Goal: Use online tool/utility: Utilize a website feature to perform a specific function

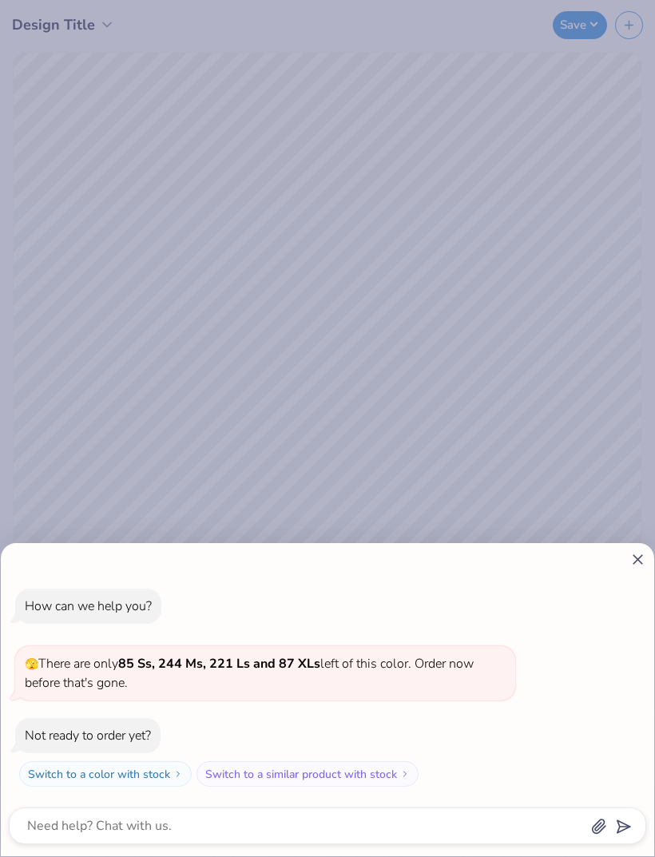
click at [630, 551] on icon at bounding box center [638, 559] width 17 height 17
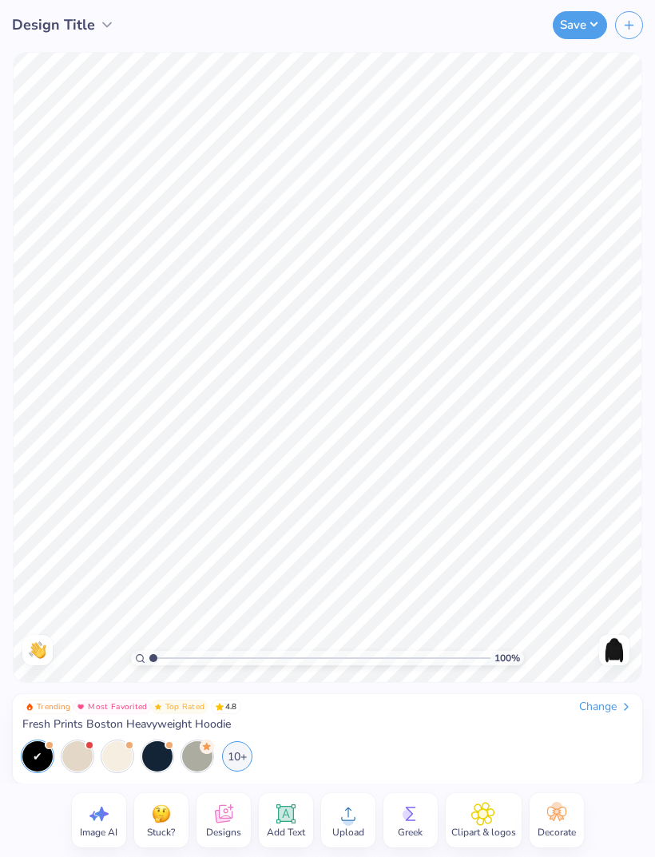
click at [205, 762] on div at bounding box center [197, 757] width 30 height 30
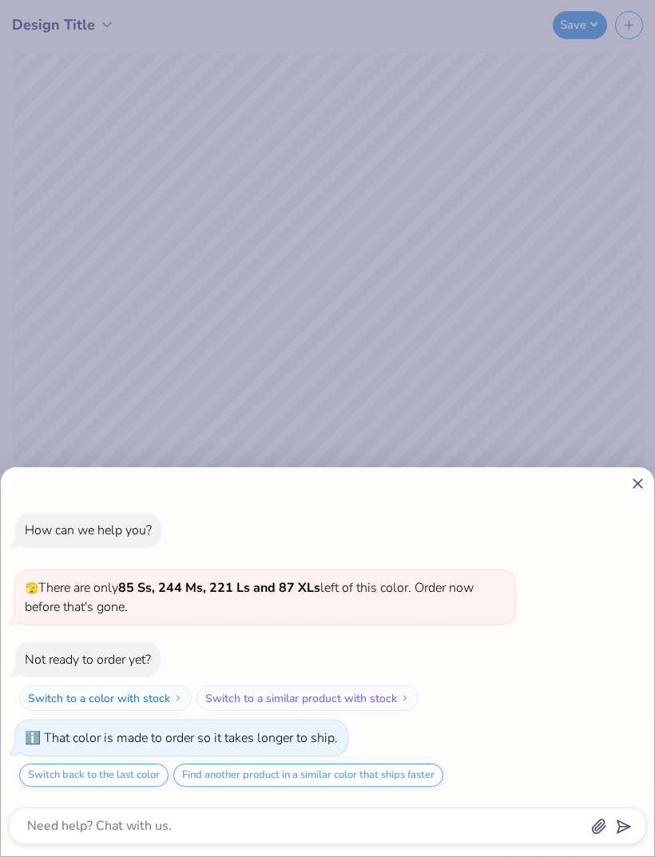
click at [644, 487] on icon at bounding box center [638, 483] width 17 height 17
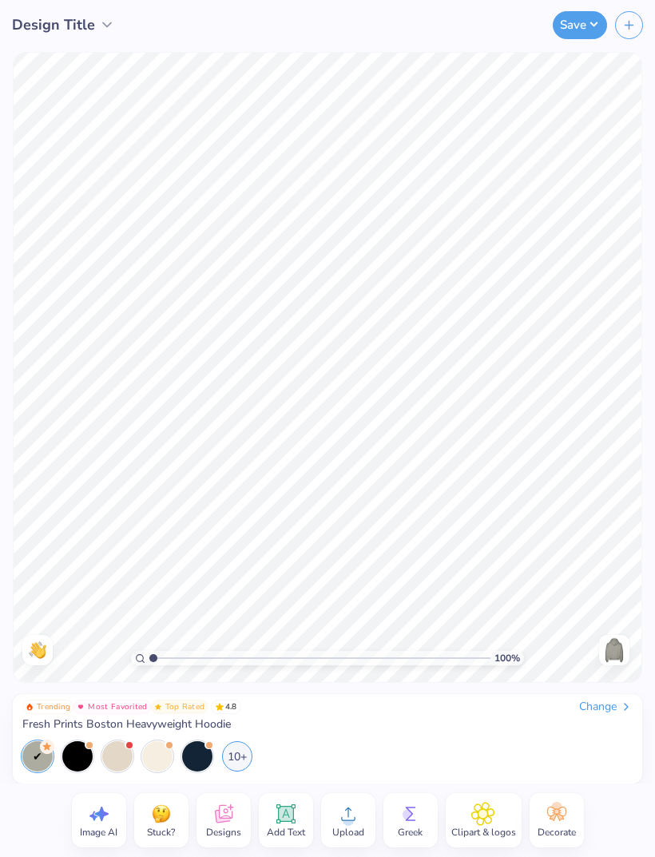
click at [249, 758] on div "10+" at bounding box center [237, 757] width 30 height 30
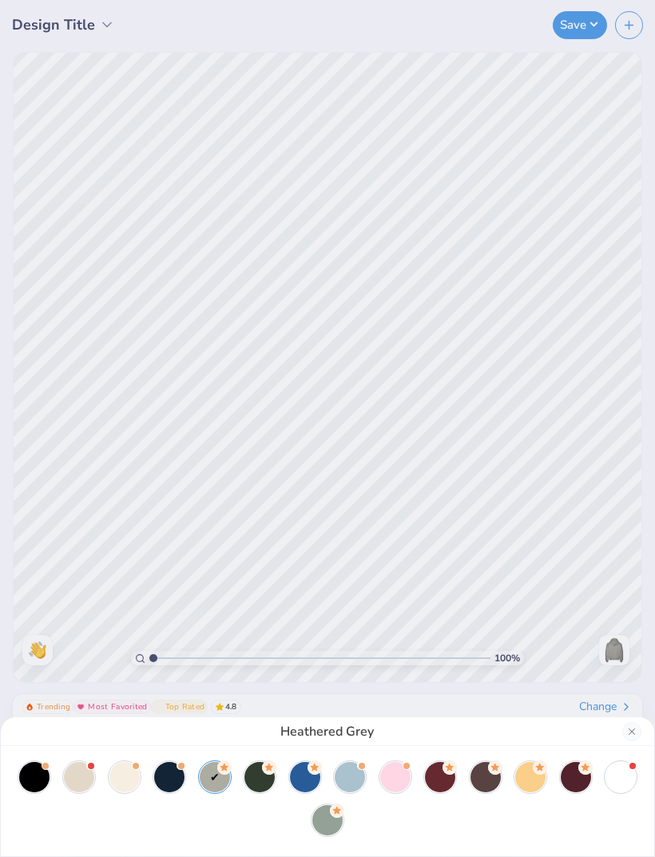
click at [487, 773] on div at bounding box center [486, 777] width 30 height 30
click at [581, 773] on icon at bounding box center [586, 768] width 14 height 14
click at [530, 780] on div at bounding box center [530, 777] width 30 height 30
click at [336, 825] on div at bounding box center [327, 820] width 30 height 30
click at [139, 781] on div at bounding box center [124, 777] width 30 height 30
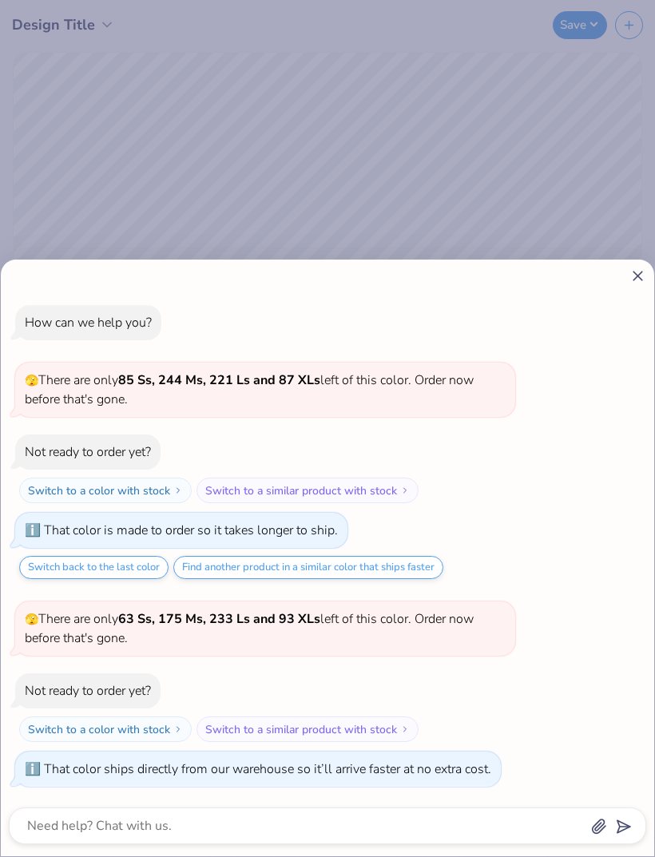
click at [638, 271] on icon at bounding box center [638, 276] width 17 height 17
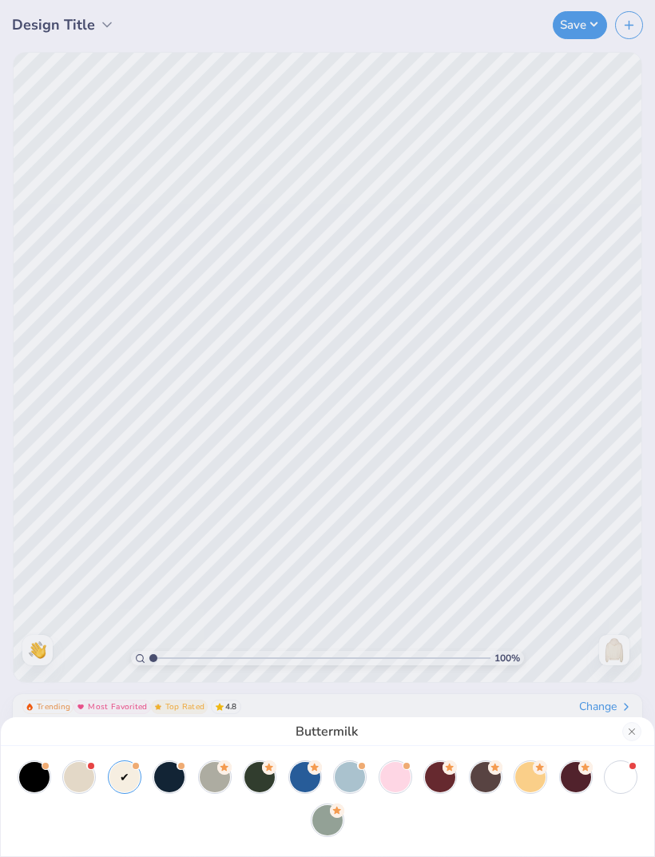
click at [78, 769] on div at bounding box center [79, 777] width 30 height 30
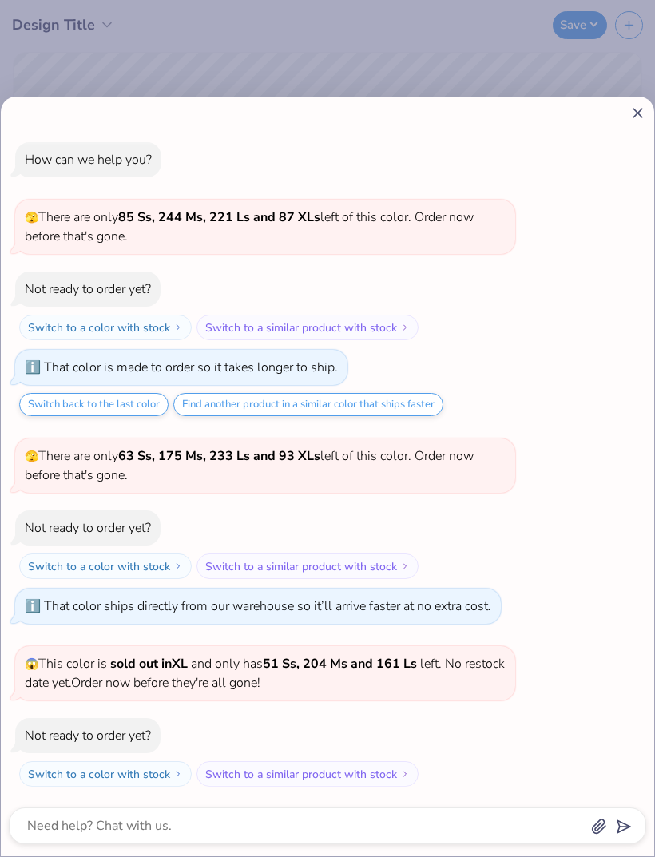
click at [633, 143] on div "How can we help you? 🫣 There are only 85 Ss, 244 Ms, 221 Ls and 87 XLs left of …" at bounding box center [328, 464] width 638 height 670
click at [632, 142] on div "How can we help you? 🫣 There are only 85 Ss, 244 Ms, 221 Ls and 87 XLs left of …" at bounding box center [328, 464] width 638 height 670
click at [634, 121] on icon at bounding box center [638, 113] width 17 height 17
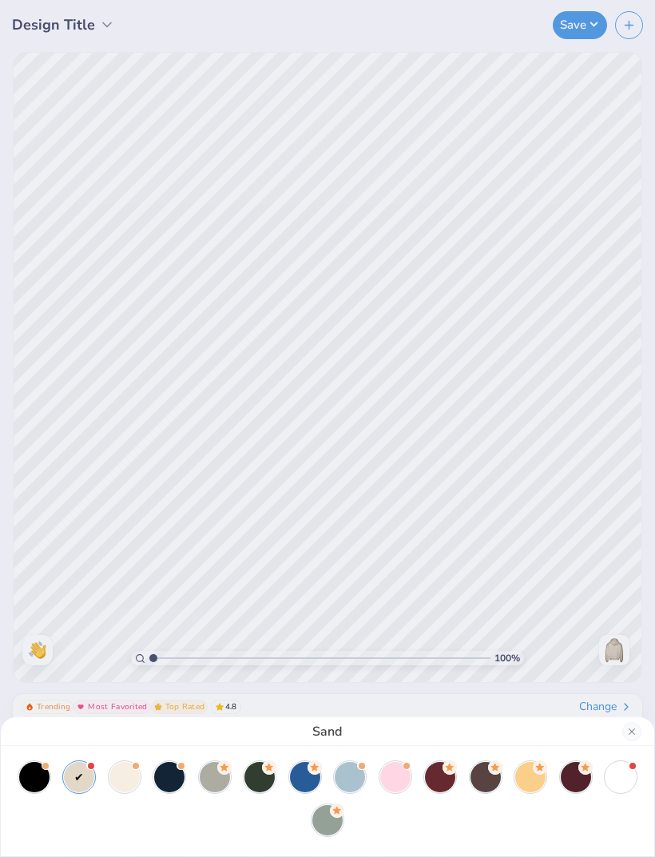
click at [636, 122] on div "Sand" at bounding box center [327, 428] width 655 height 857
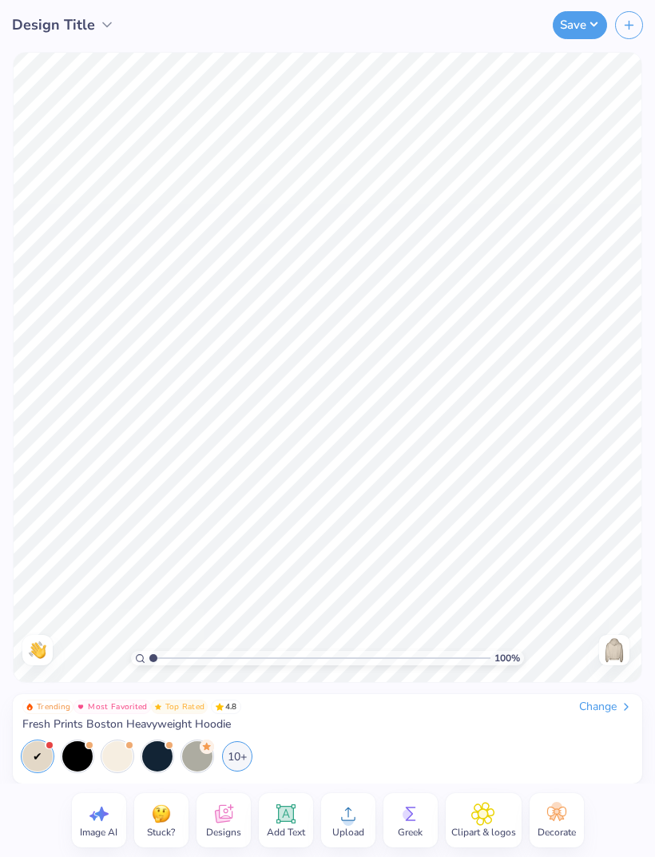
click at [205, 752] on circle at bounding box center [207, 747] width 14 height 14
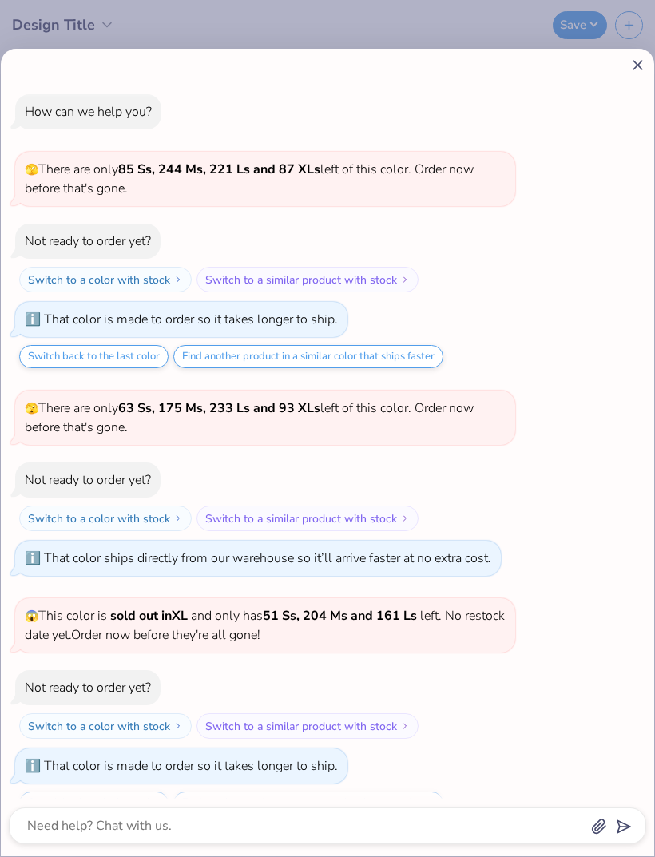
scroll to position [28, 0]
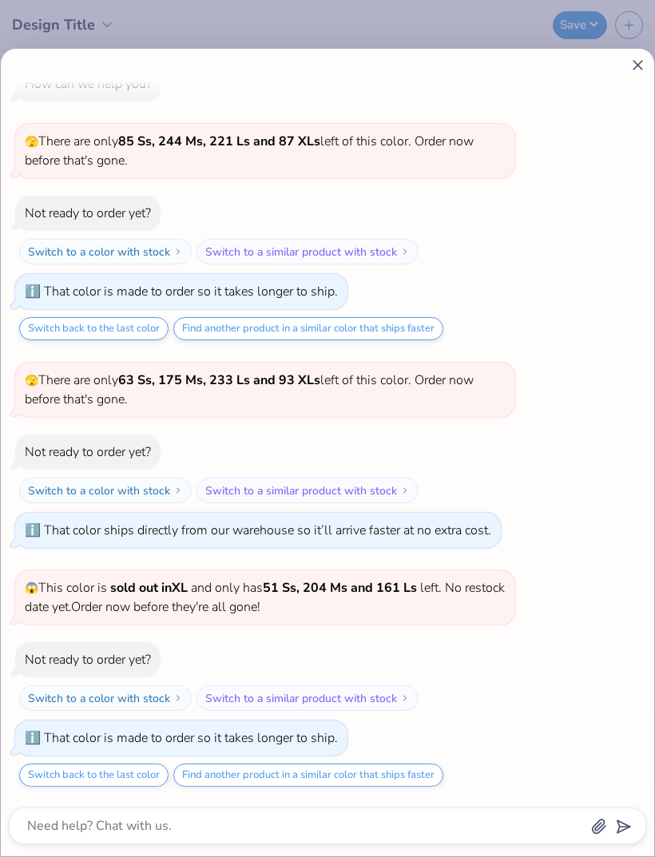
click at [642, 73] on icon at bounding box center [638, 65] width 17 height 17
type textarea "x"
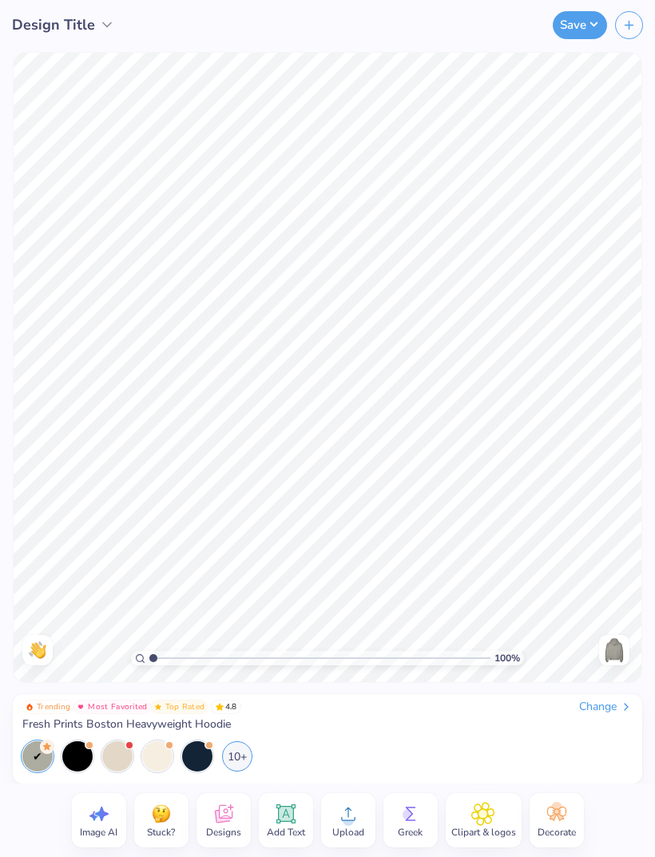
click at [289, 813] on icon at bounding box center [285, 814] width 15 height 15
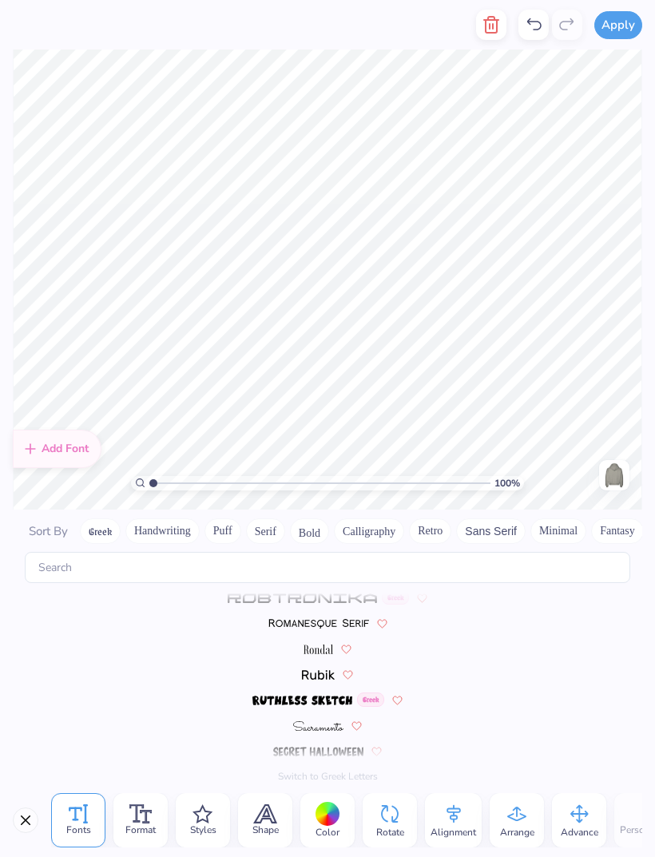
scroll to position [6968, 0]
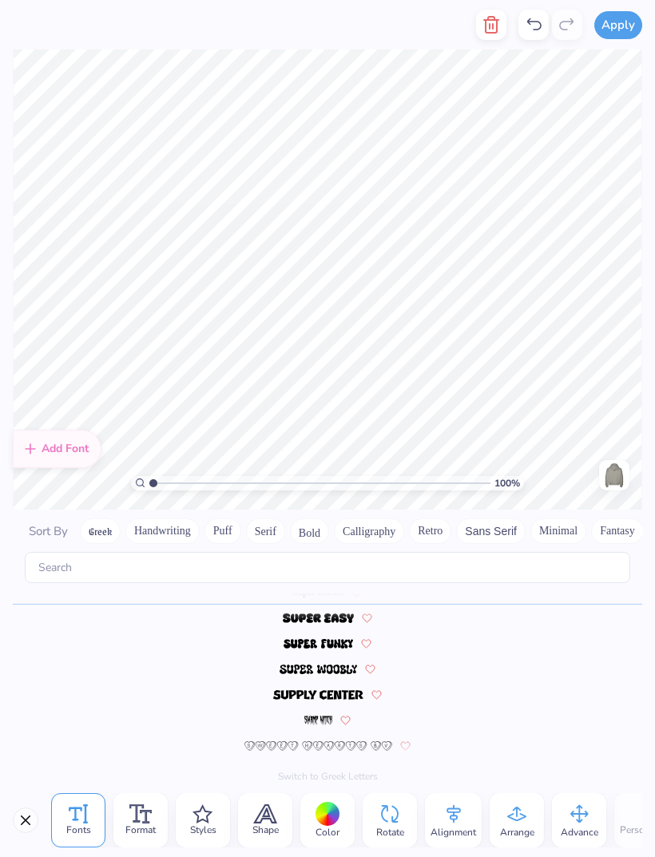
click at [107, 519] on button "Greek" at bounding box center [100, 532] width 41 height 26
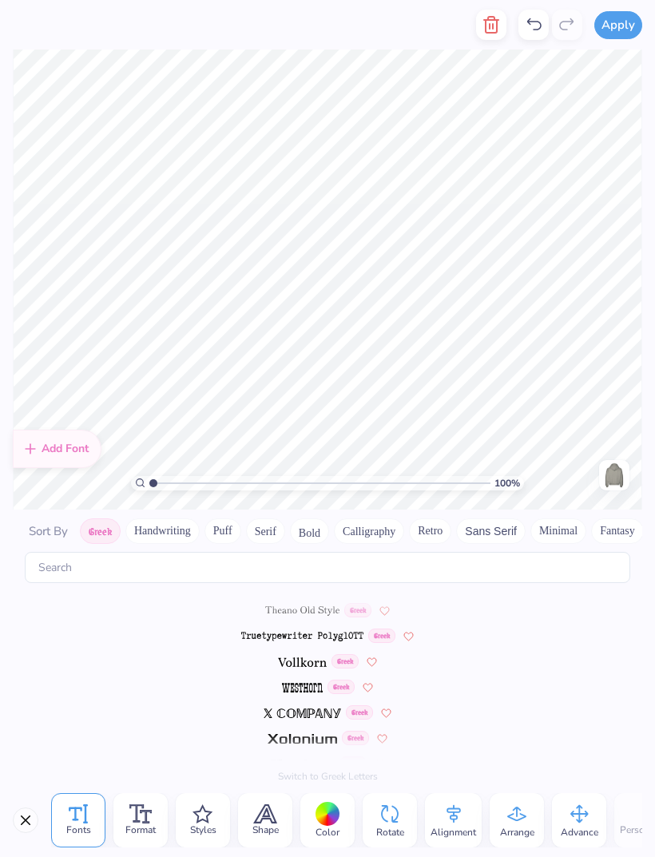
scroll to position [0, 0]
click at [167, 519] on button "Handwriting" at bounding box center [162, 532] width 74 height 26
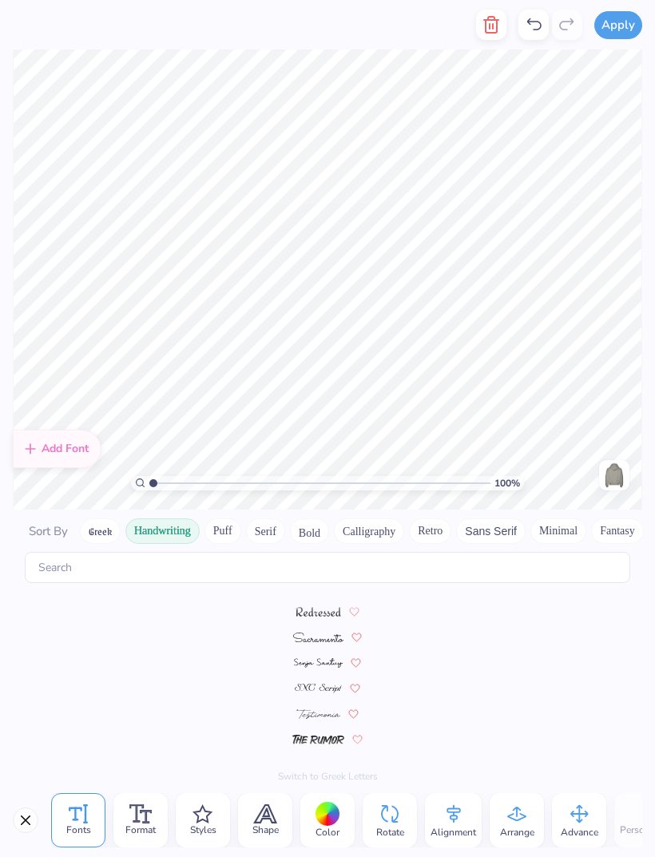
scroll to position [531, 0]
click at [315, 519] on button "Bold" at bounding box center [309, 532] width 39 height 26
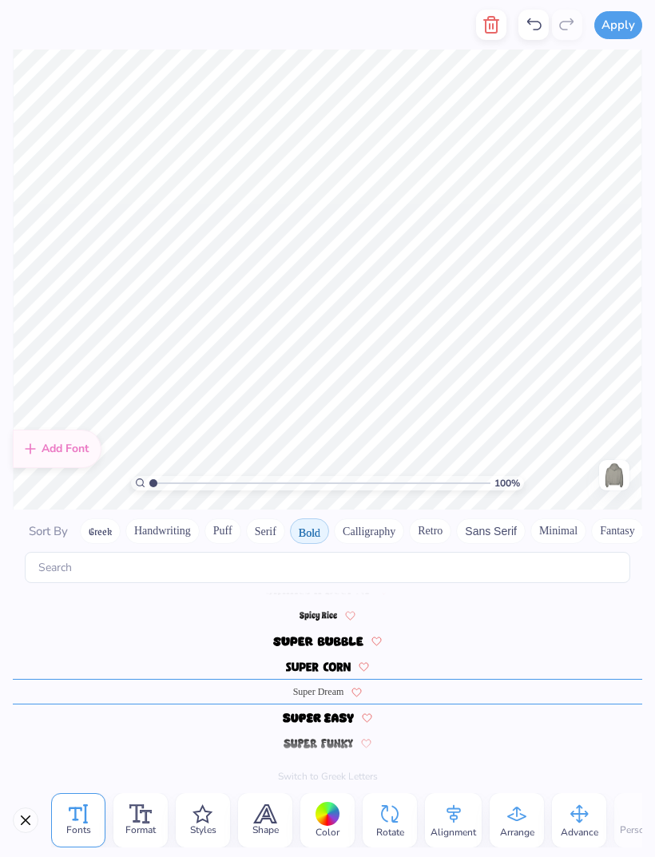
scroll to position [1505, 0]
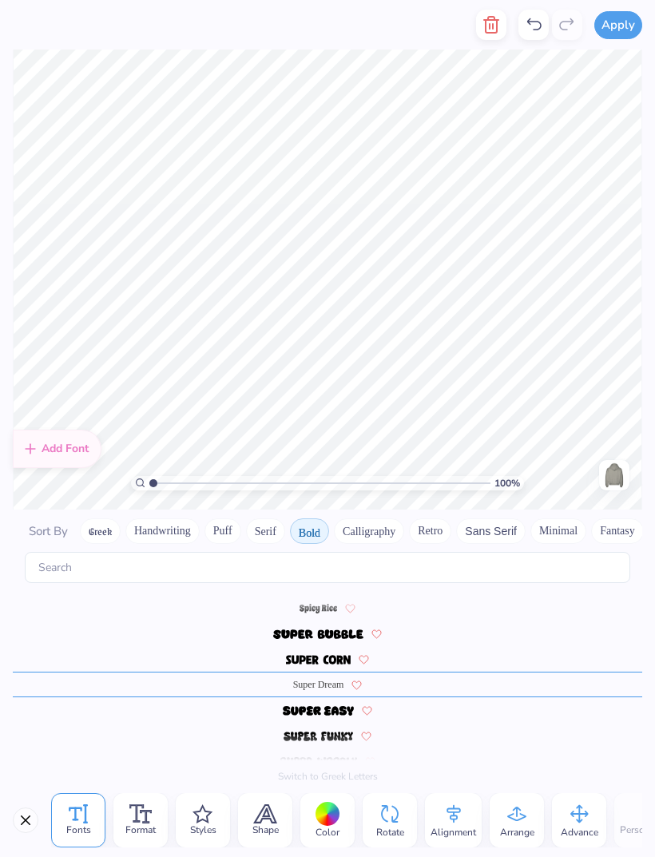
click at [312, 646] on div at bounding box center [328, 659] width 630 height 26
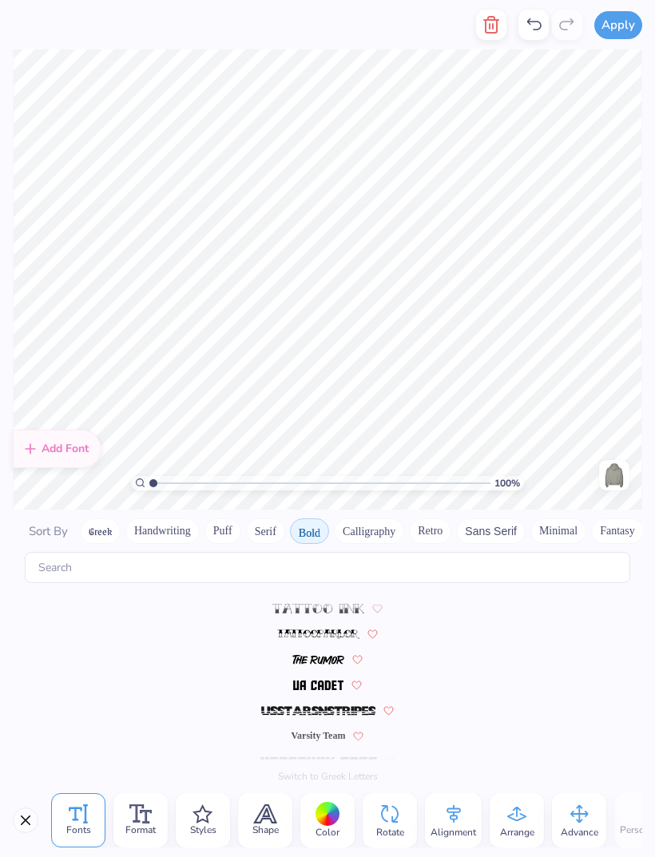
scroll to position [1710, 0]
type textarea "pitch please"
click at [304, 678] on span at bounding box center [318, 685] width 50 height 14
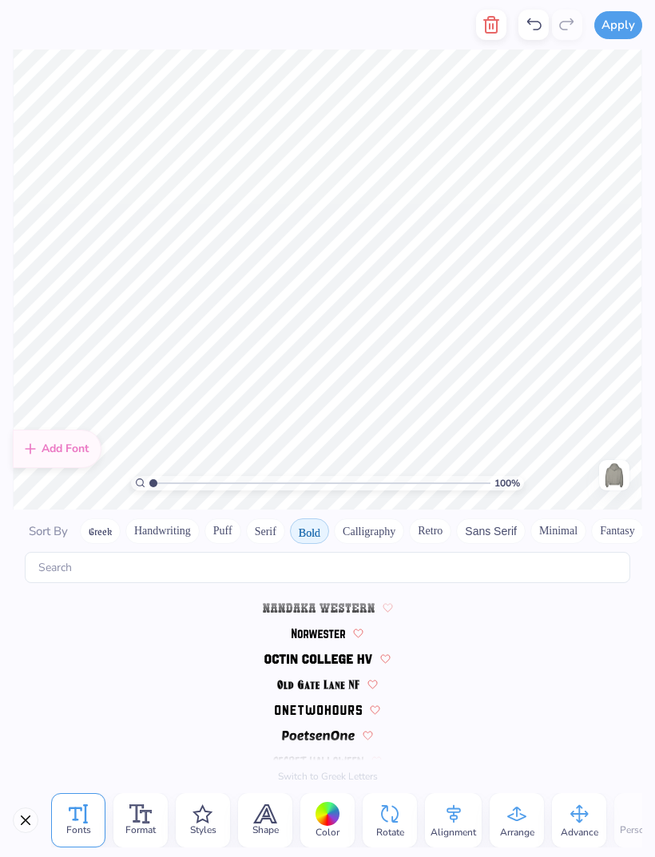
scroll to position [1250, 0]
click at [343, 655] on img at bounding box center [318, 660] width 109 height 10
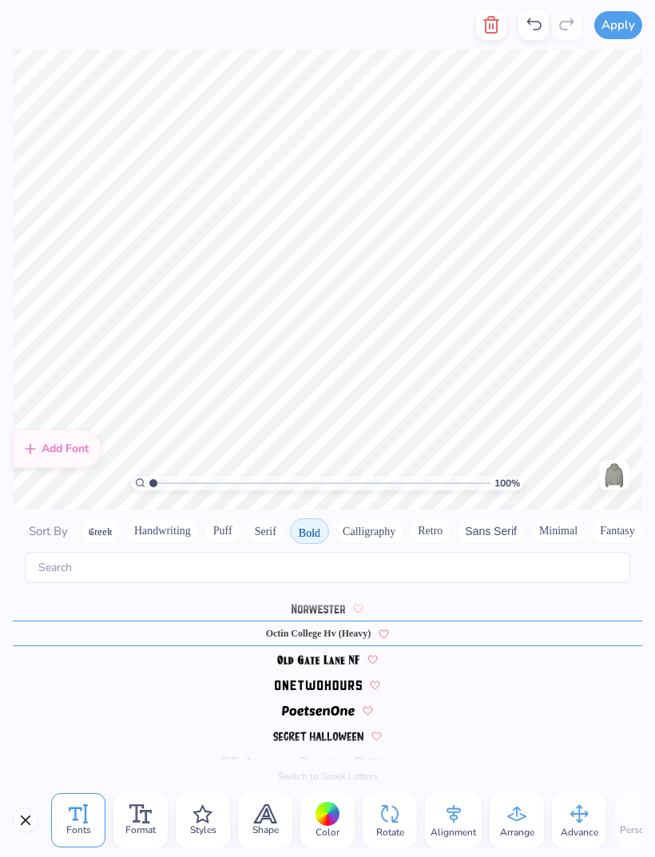
scroll to position [1275, 0]
click at [270, 806] on icon at bounding box center [265, 814] width 24 height 19
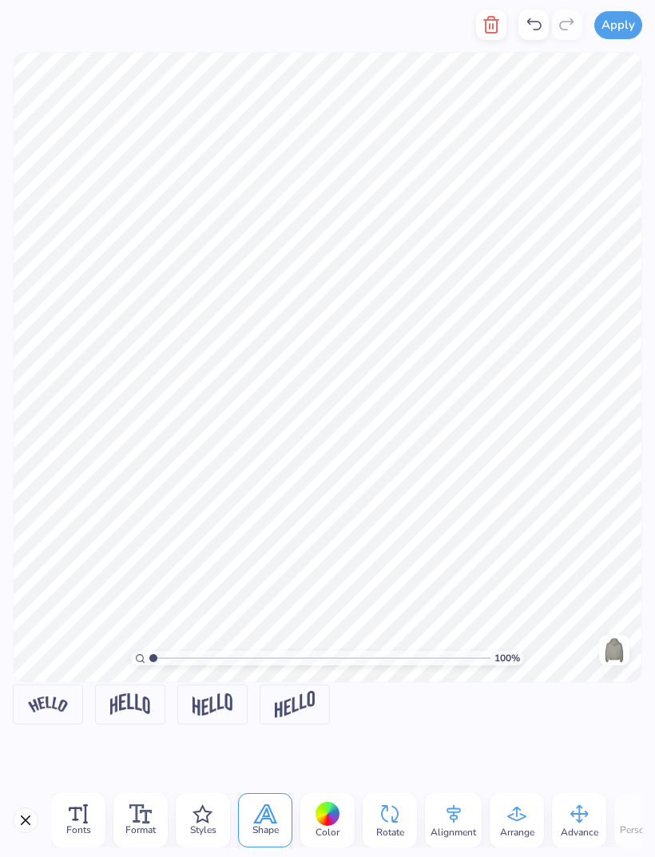
click at [119, 706] on img at bounding box center [130, 705] width 40 height 22
click at [40, 706] on img at bounding box center [48, 704] width 40 height 15
click at [117, 722] on div at bounding box center [130, 705] width 70 height 40
click at [141, 825] on span "Format" at bounding box center [140, 830] width 30 height 13
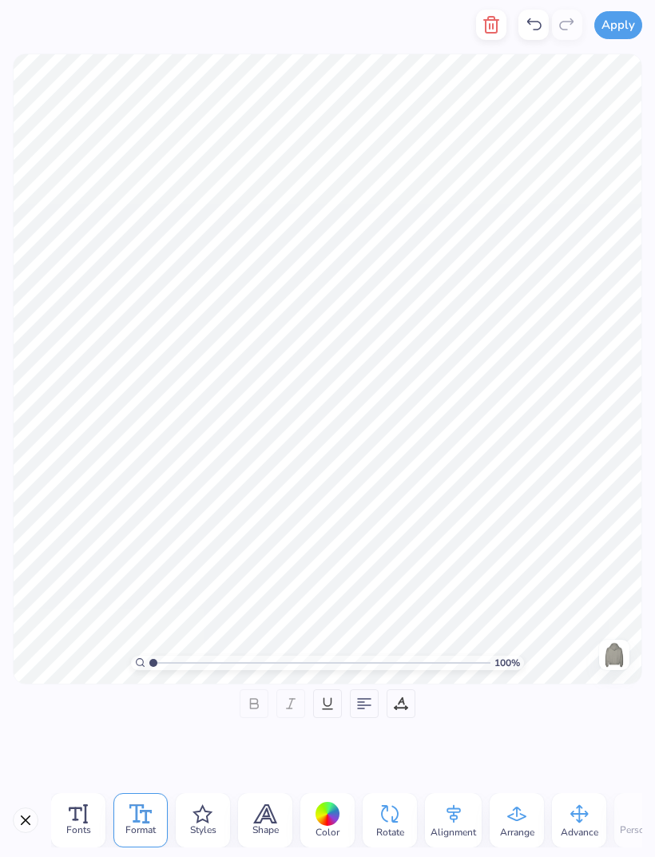
click at [201, 809] on icon at bounding box center [203, 814] width 20 height 19
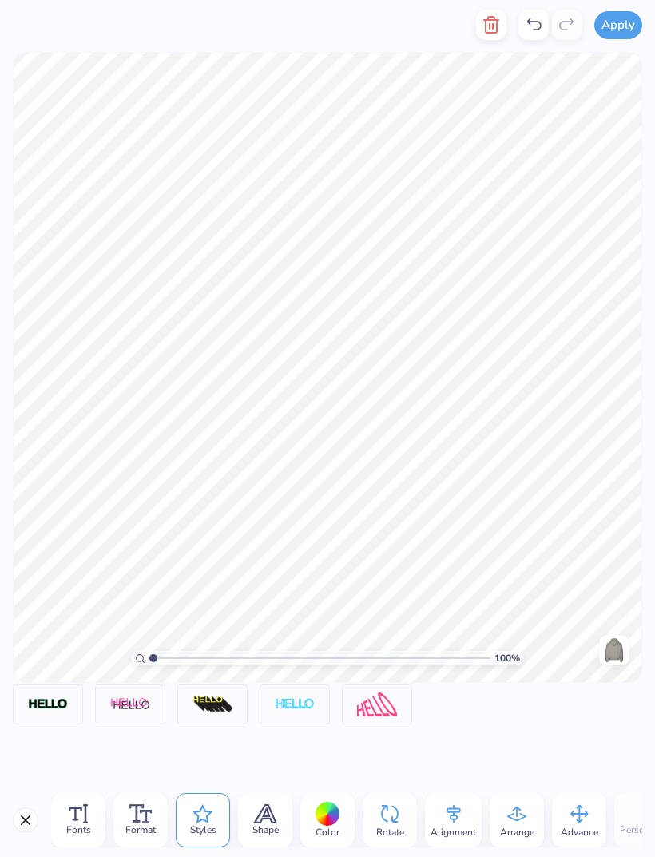
click at [43, 690] on div at bounding box center [48, 705] width 70 height 40
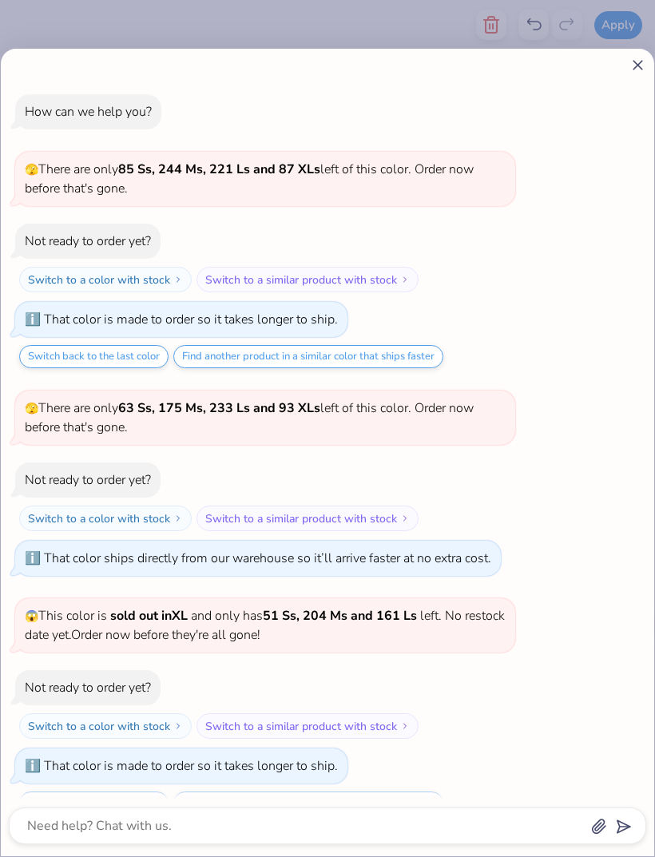
scroll to position [104, 0]
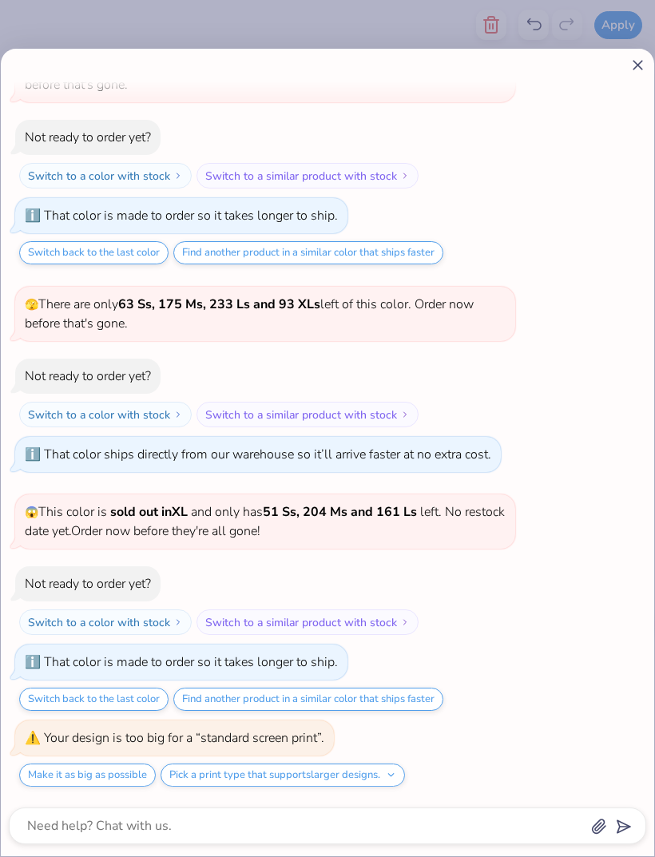
click at [643, 71] on icon at bounding box center [638, 65] width 17 height 17
type textarea "x"
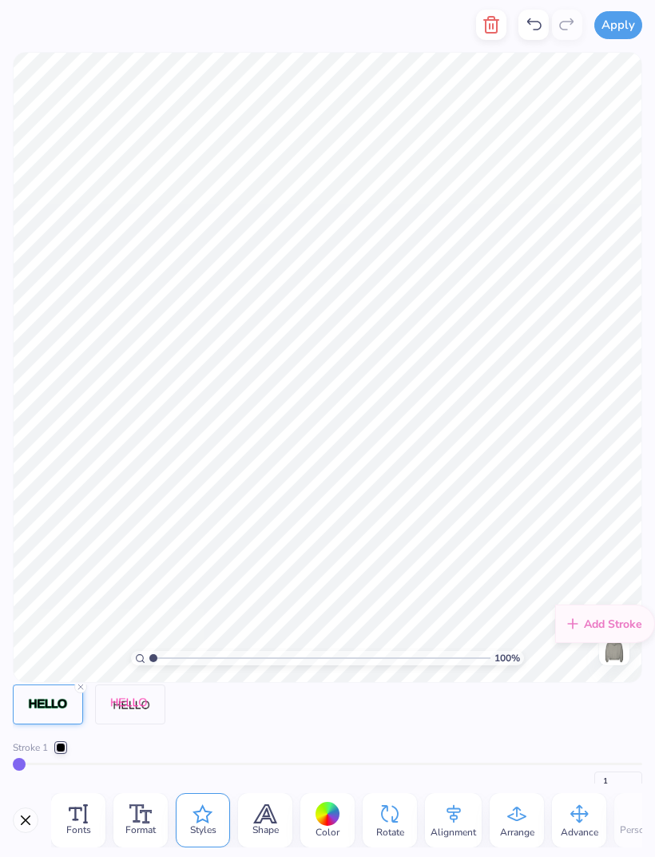
scroll to position [1, 3]
click at [283, 803] on div "Shape" at bounding box center [265, 820] width 54 height 54
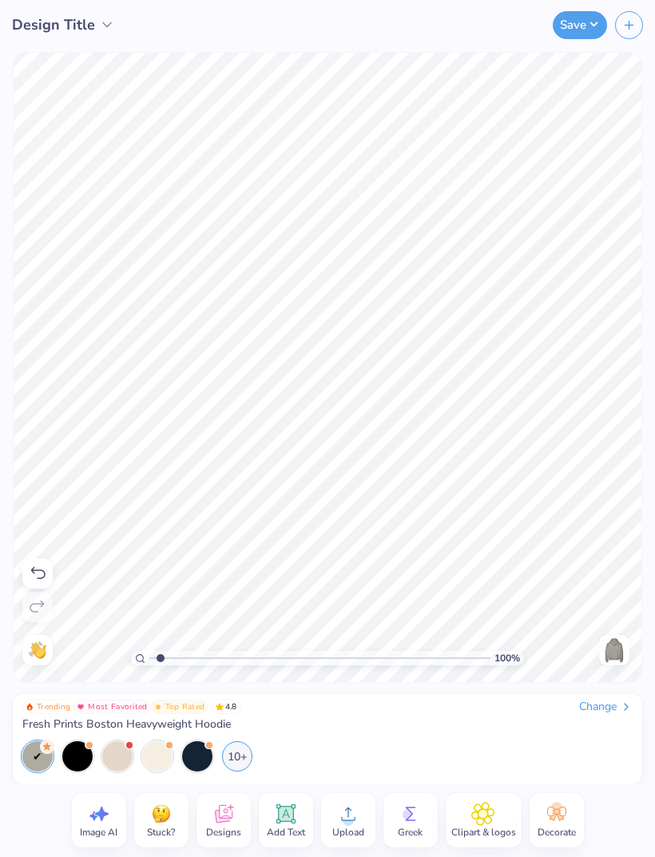
type input "2.09"
type textarea "x"
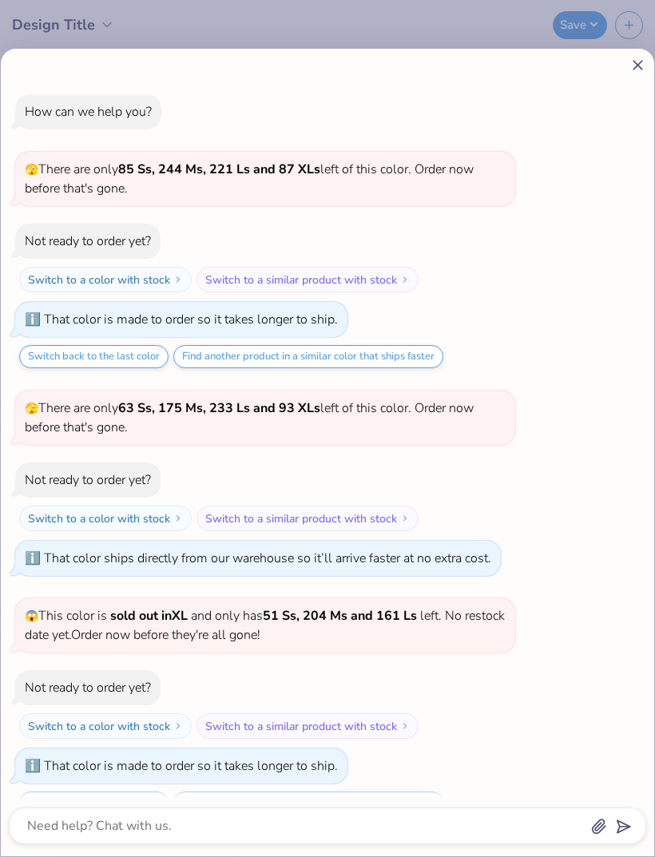
scroll to position [168, 0]
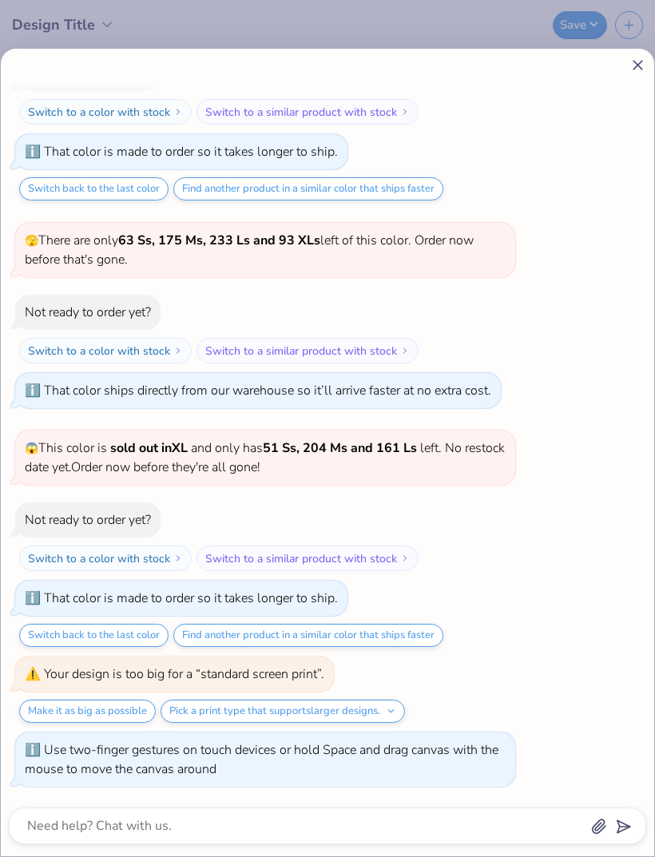
type input "2.66"
click at [641, 71] on icon at bounding box center [638, 65] width 17 height 17
type textarea "x"
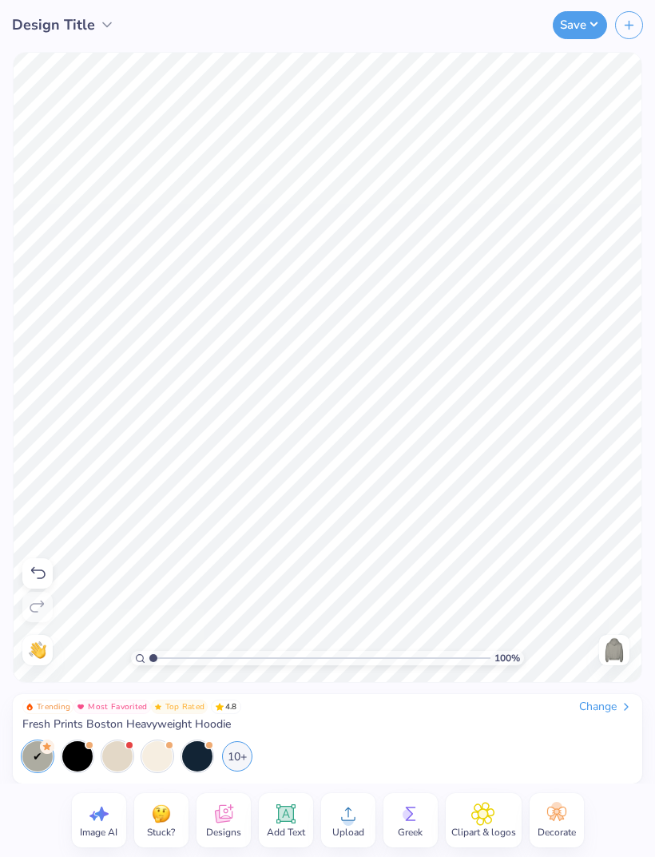
type input "1"
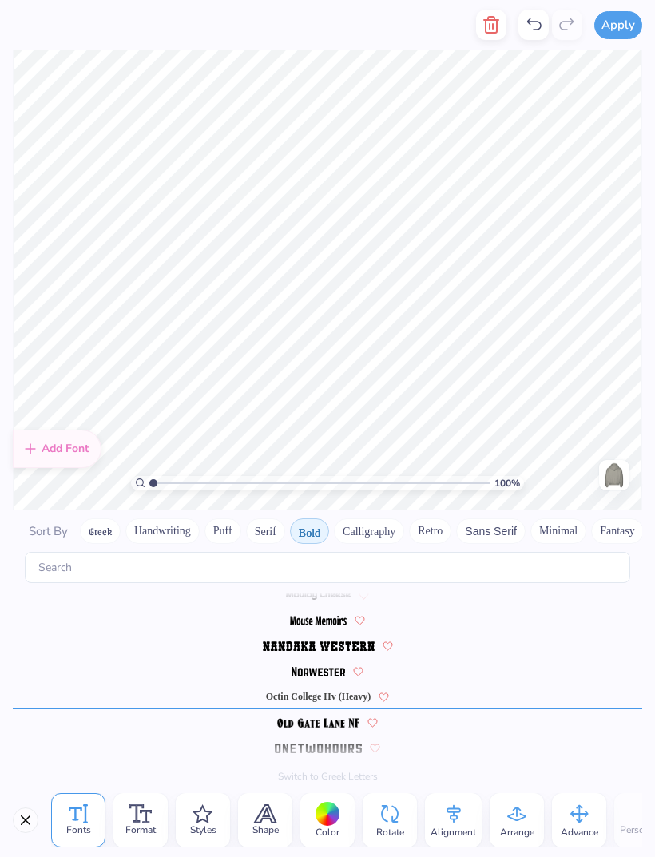
scroll to position [1317, 0]
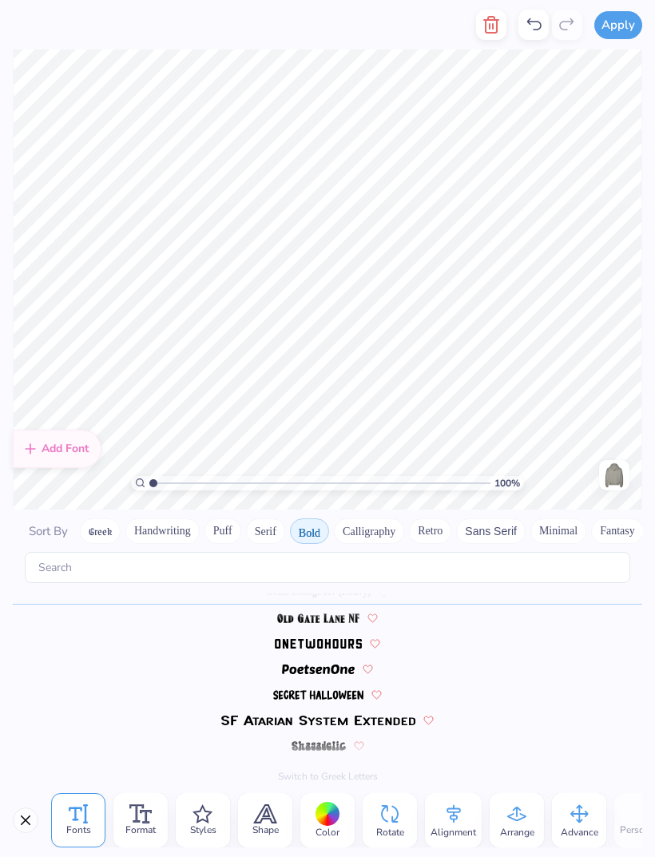
click at [266, 814] on icon at bounding box center [265, 814] width 24 height 19
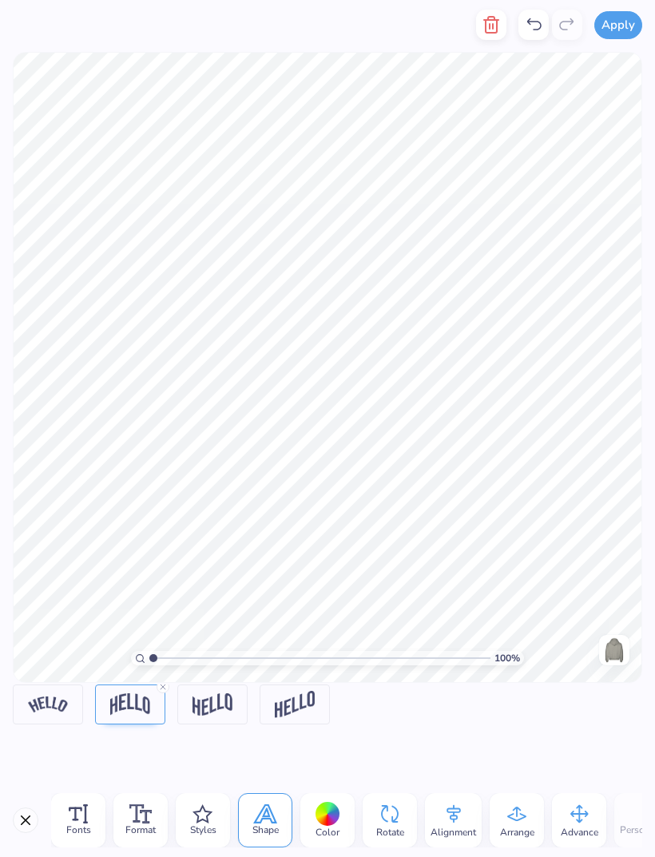
click at [80, 716] on div at bounding box center [48, 705] width 70 height 40
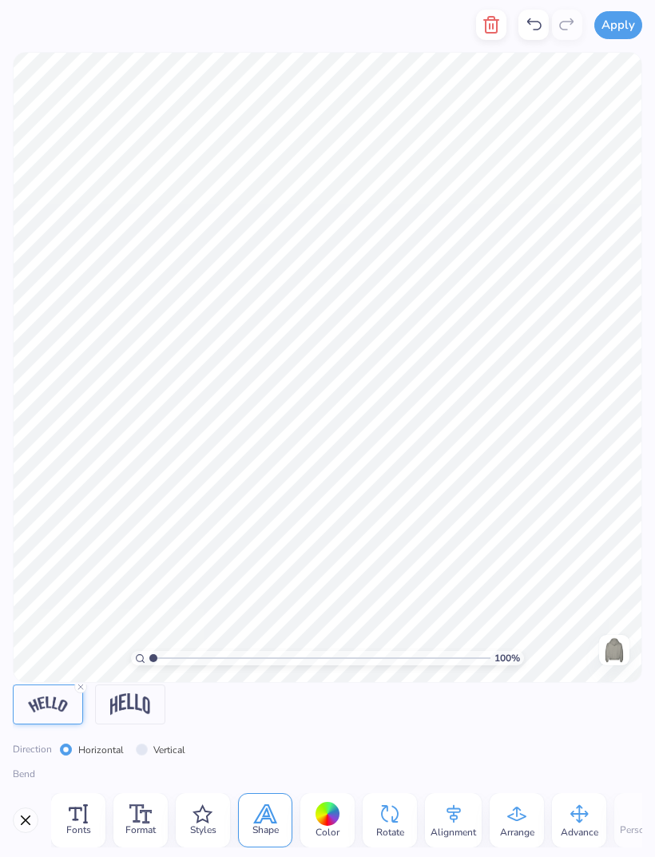
click at [137, 704] on img at bounding box center [130, 705] width 40 height 22
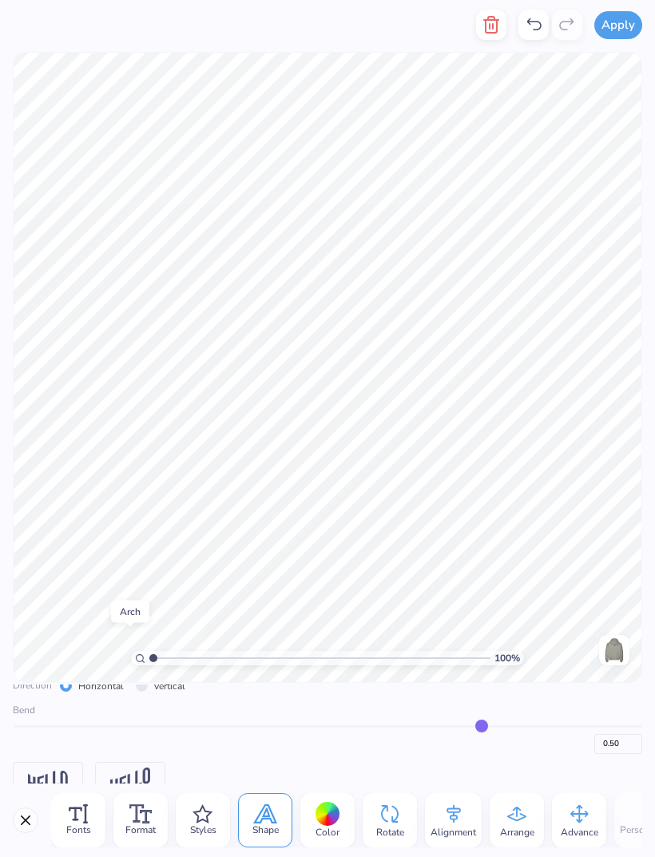
scroll to position [58, 0]
type input "0.48"
type input "0.47"
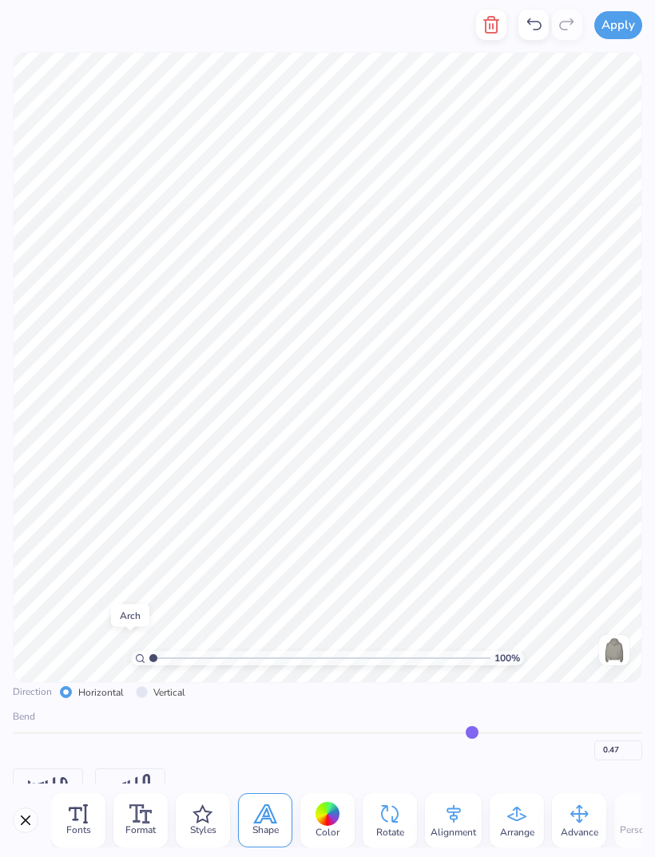
type input "0.46"
type input "0.44"
type input "0.42"
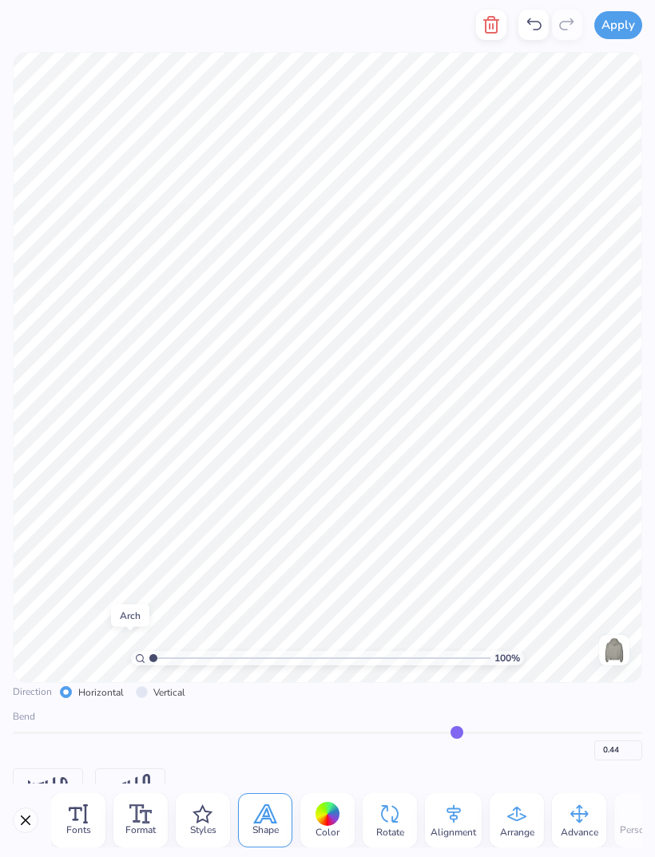
type input "0.42"
type input "0.41"
type input "0.39"
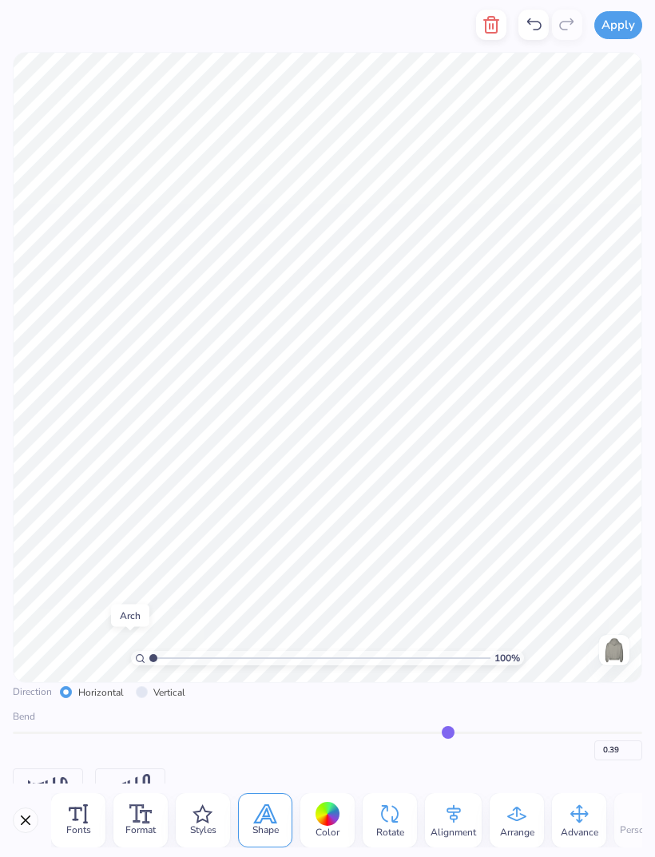
type input "0.38"
type input "0.37"
type input "0.36"
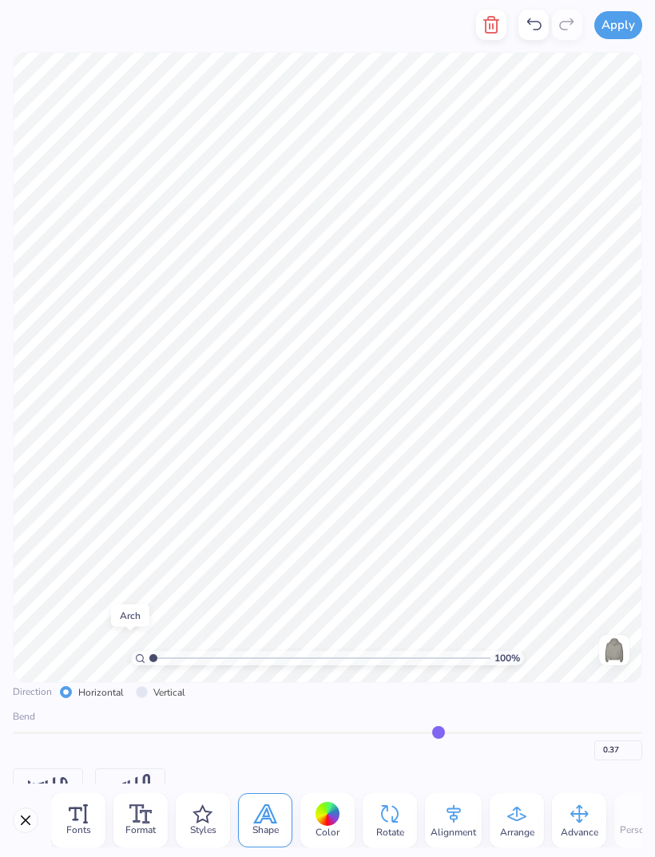
type input "0.36"
type input "0.35"
type input "0.34"
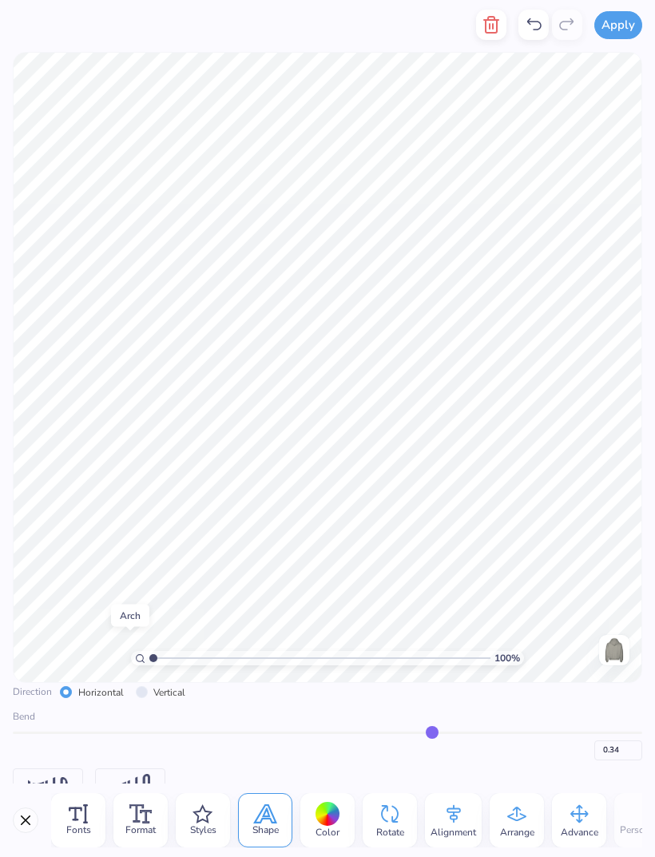
type input "0.33"
type input "0.32"
type input "0.31"
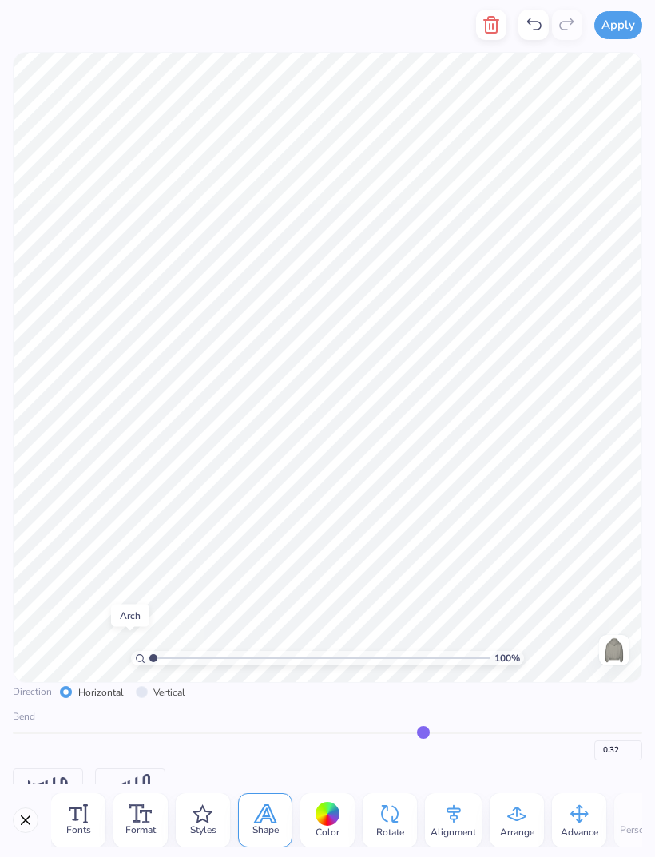
type input "0.31"
type input "0.3"
type input "0.30"
type input "0.29"
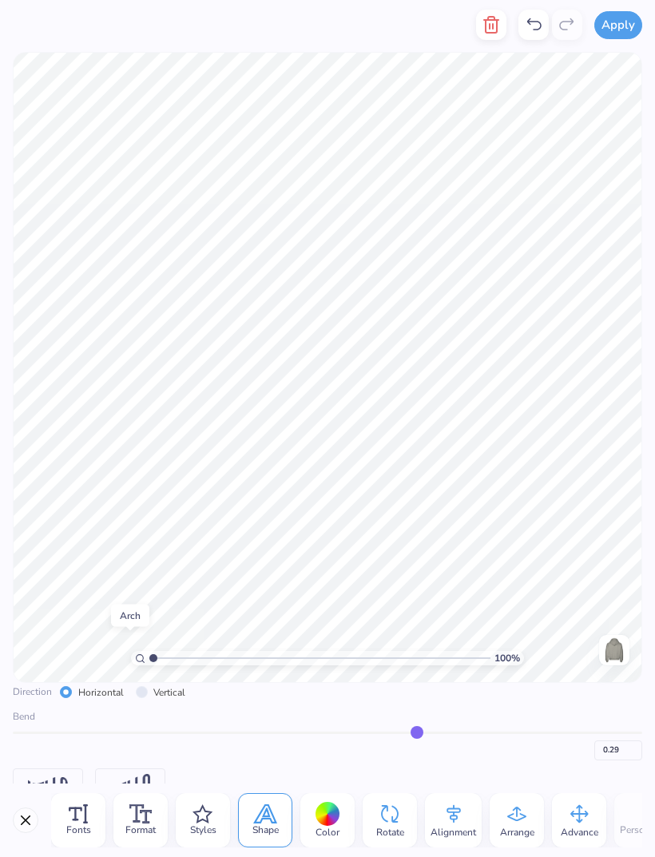
type input "0.28"
type input "0.27"
type input "0.26"
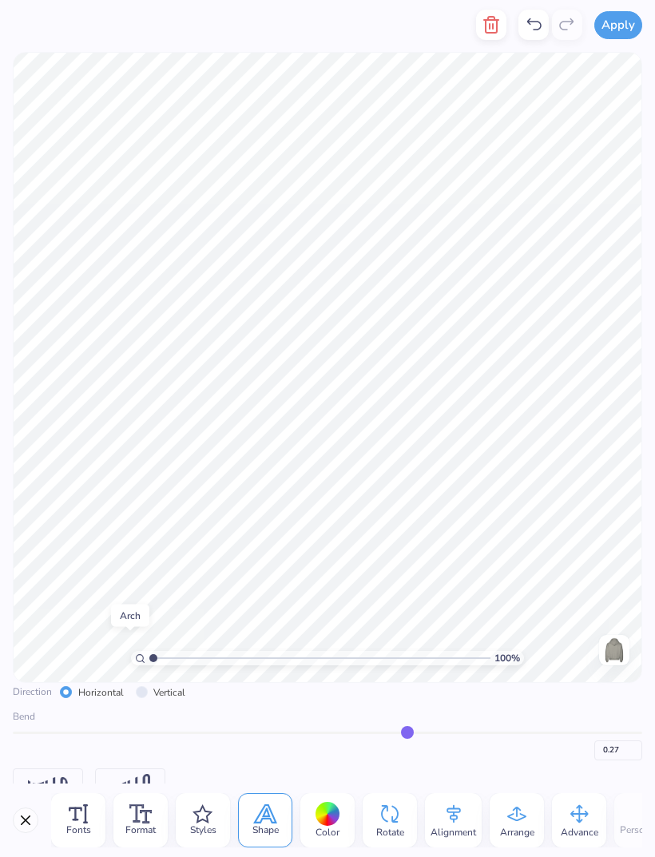
type input "0.26"
type input "0.25"
type input "0.24"
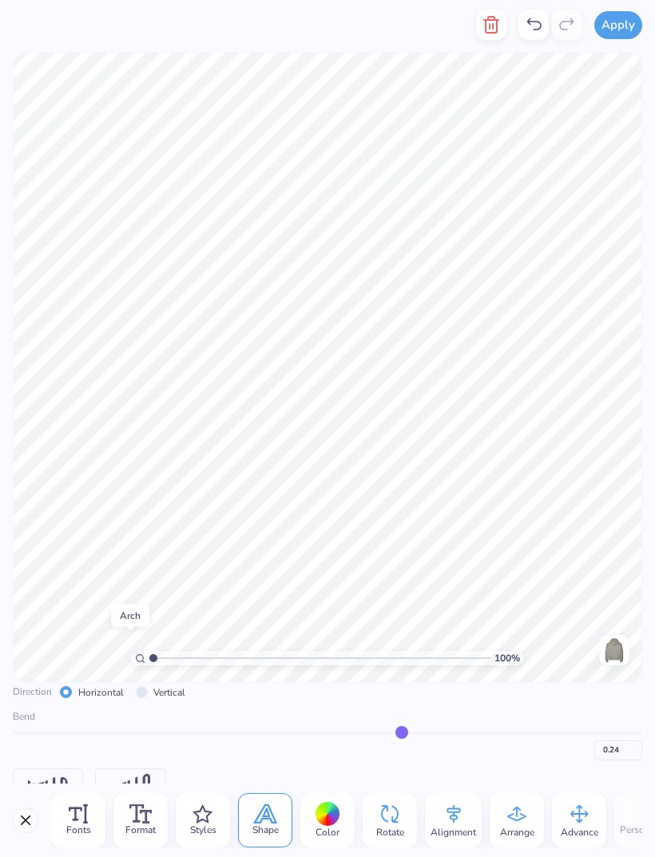
type input "0.23"
type input "0.27"
type input "0.28"
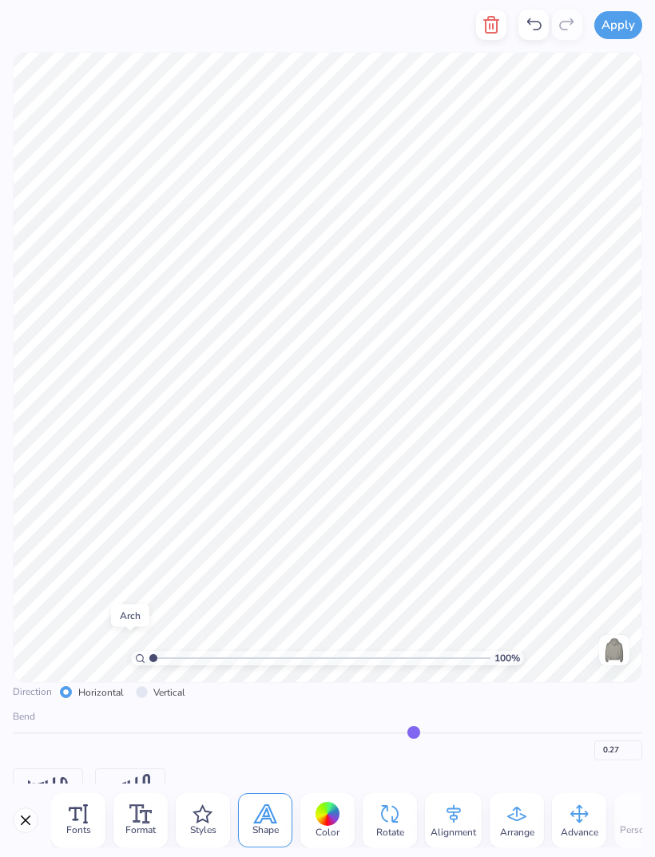
type input "0.28"
type input "0.29"
type input "0.3"
type input "0.30"
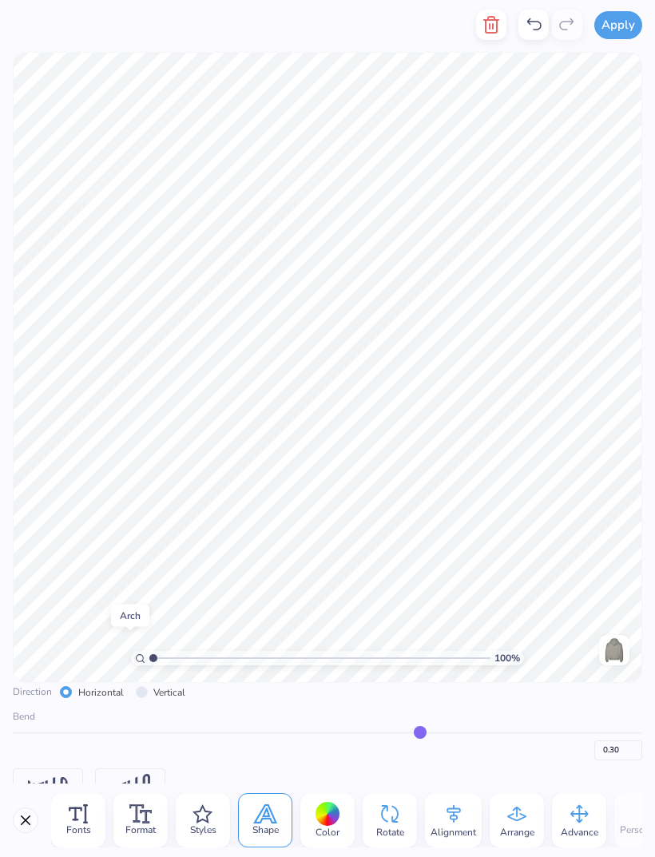
type input "0.31"
type input "0.32"
type input "0.33"
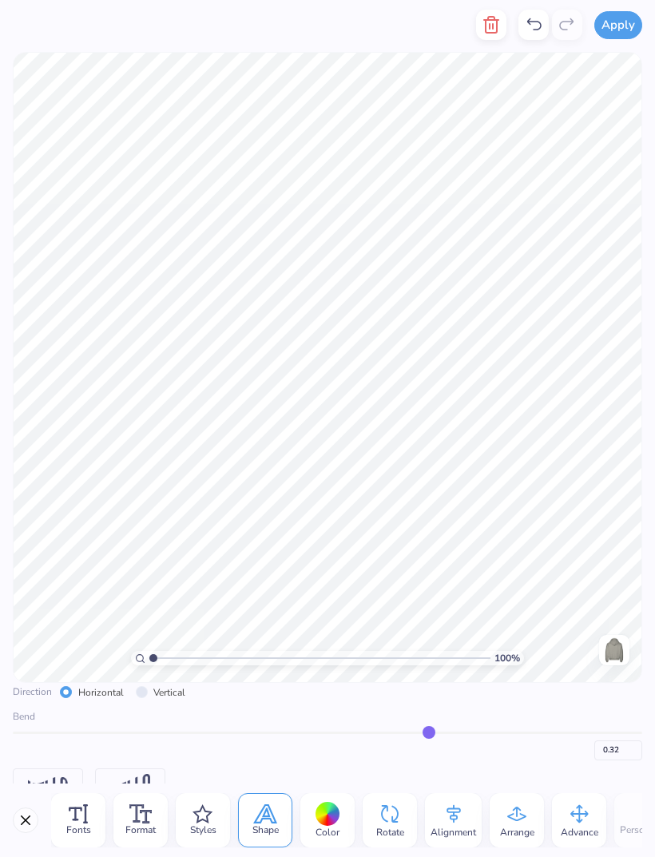
type input "0.33"
type input "0.32"
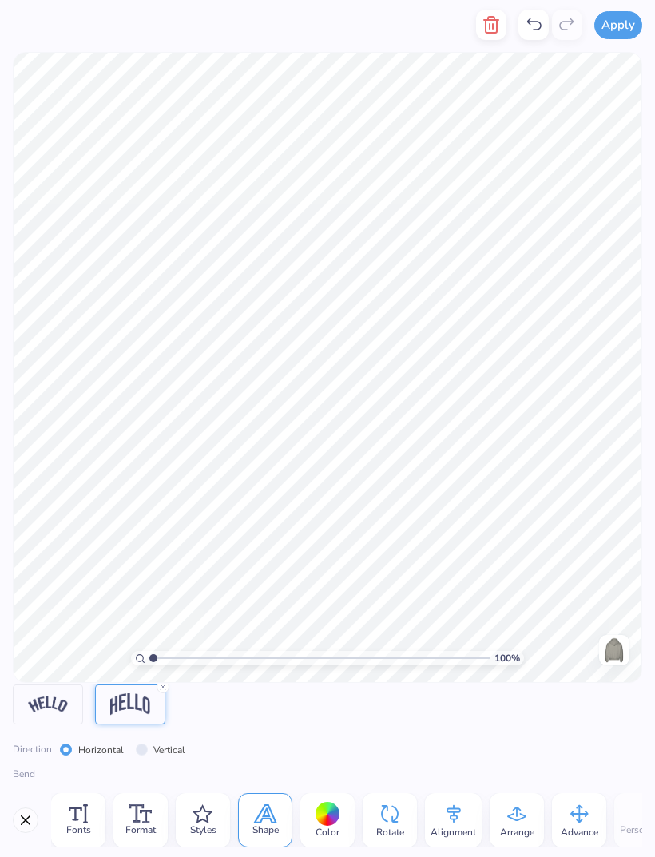
scroll to position [0, 0]
click at [36, 698] on img at bounding box center [48, 704] width 40 height 15
click at [128, 694] on img at bounding box center [130, 705] width 40 height 22
click at [19, 818] on button "Close" at bounding box center [26, 821] width 26 height 26
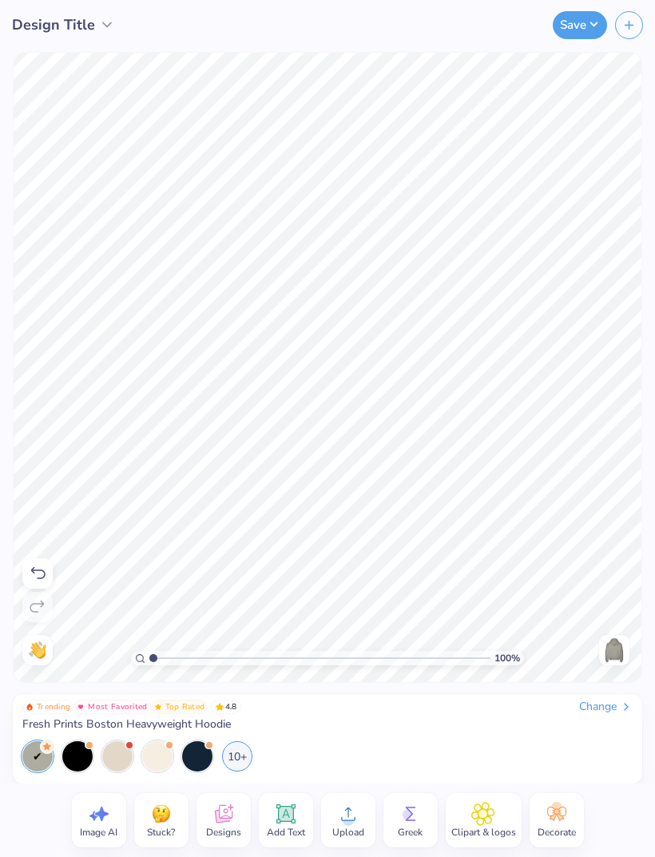
click at [196, 752] on div at bounding box center [197, 757] width 30 height 30
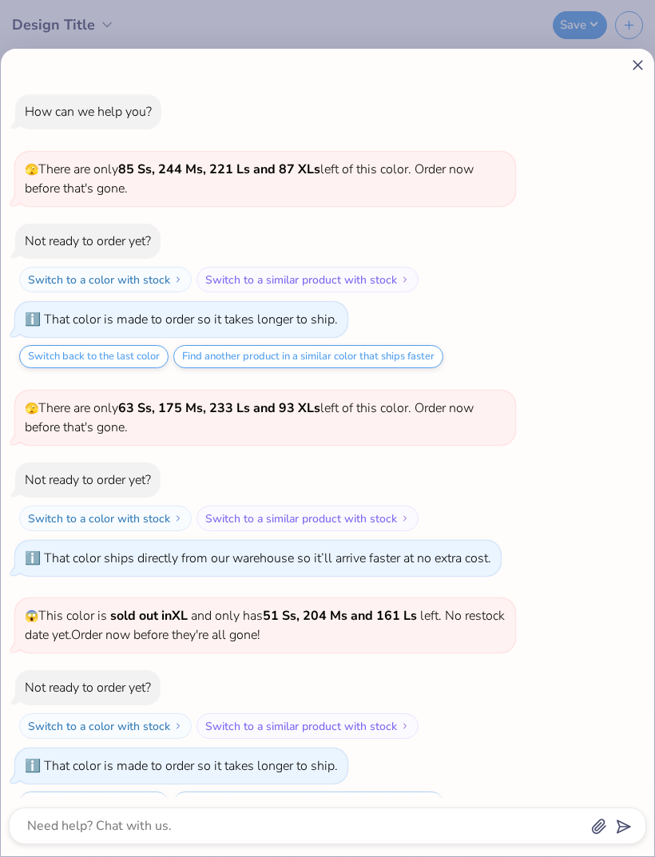
scroll to position [376, 0]
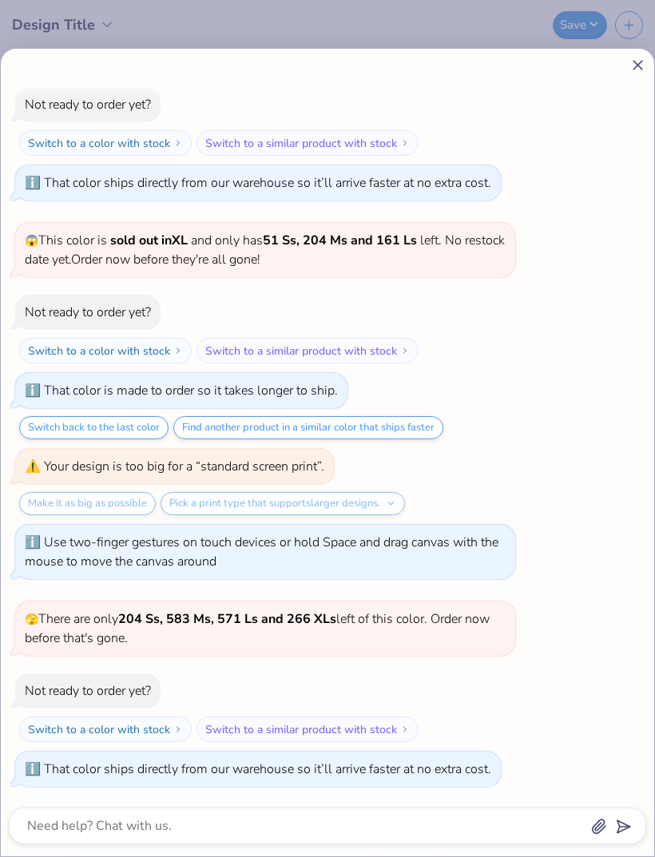
click at [642, 71] on icon at bounding box center [638, 65] width 17 height 17
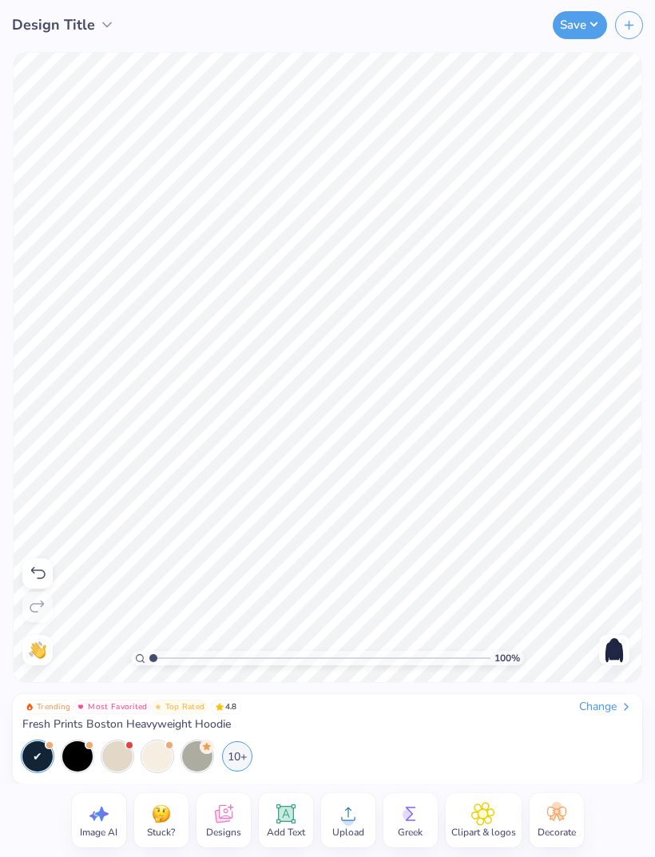
click at [240, 761] on div "10+" at bounding box center [237, 757] width 30 height 30
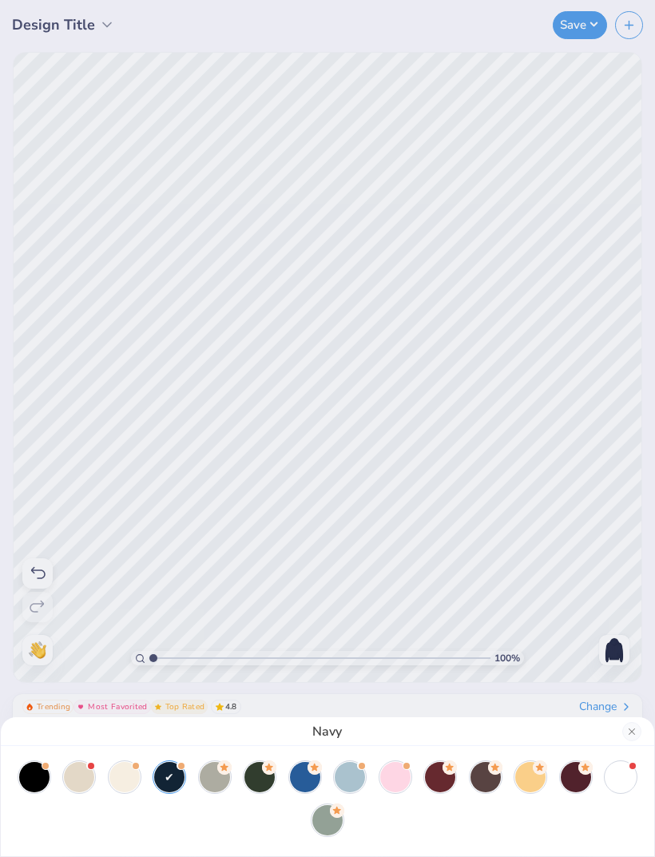
click at [313, 773] on icon at bounding box center [315, 768] width 14 height 14
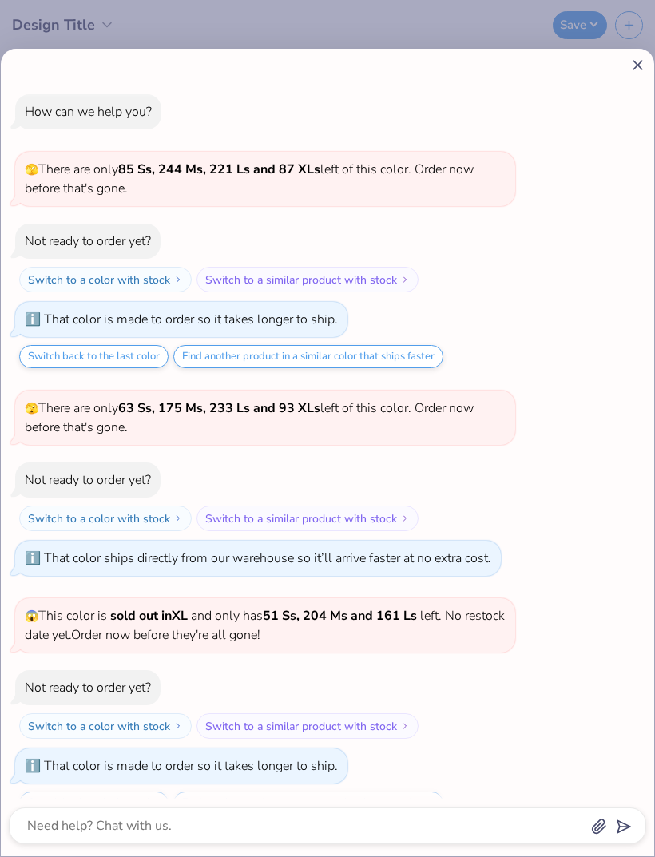
scroll to position [451, 0]
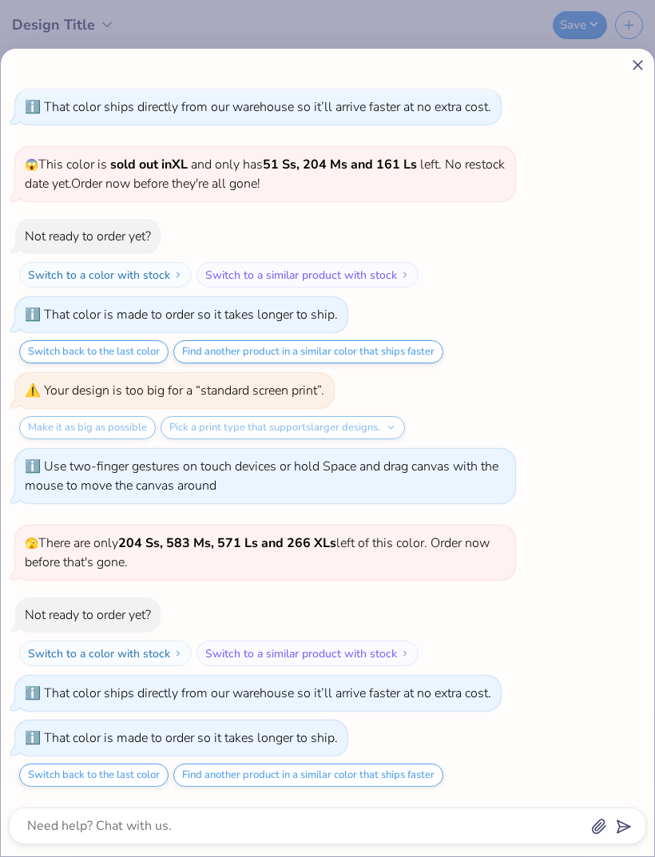
click at [630, 68] on icon at bounding box center [638, 65] width 17 height 17
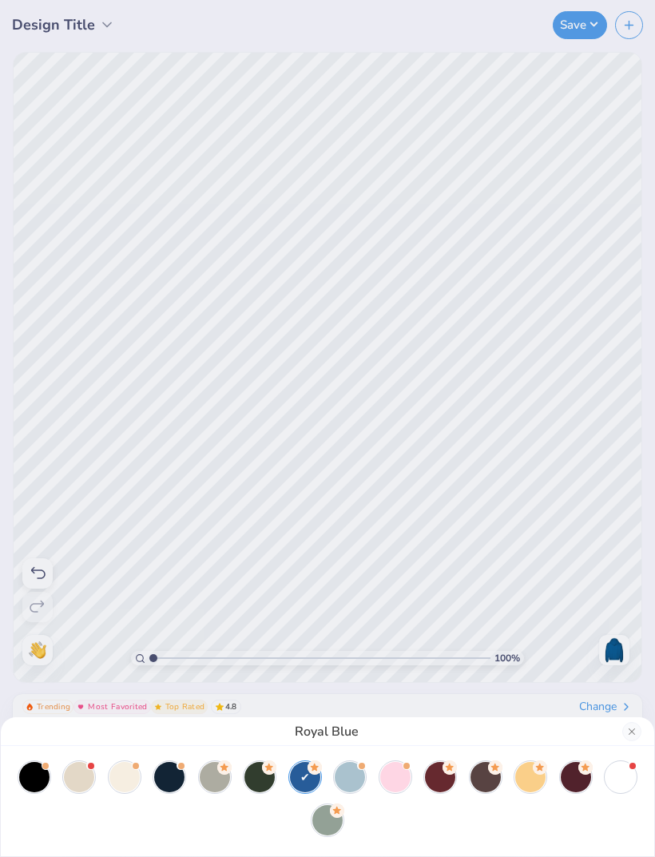
click at [395, 773] on div at bounding box center [395, 777] width 30 height 30
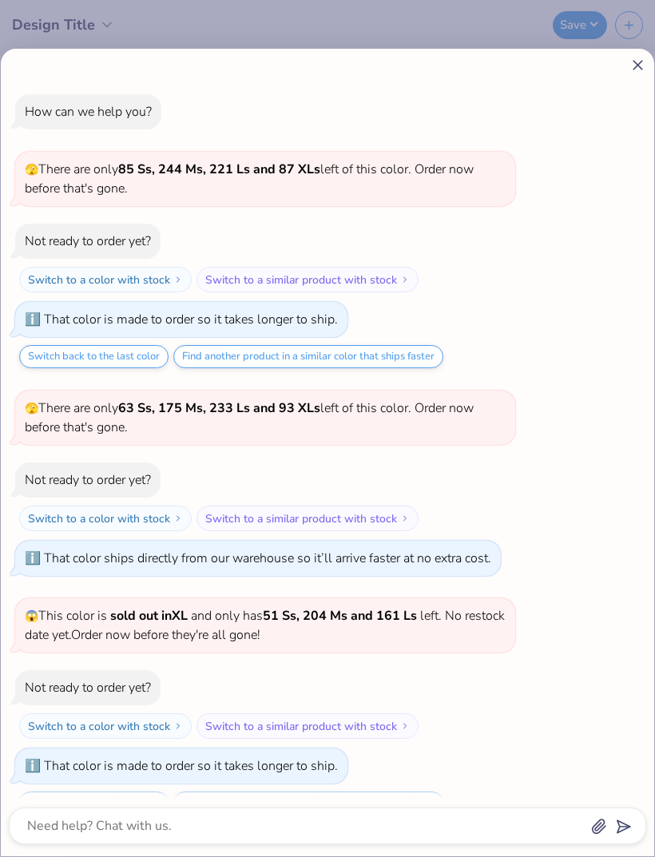
click at [630, 60] on icon at bounding box center [638, 65] width 17 height 17
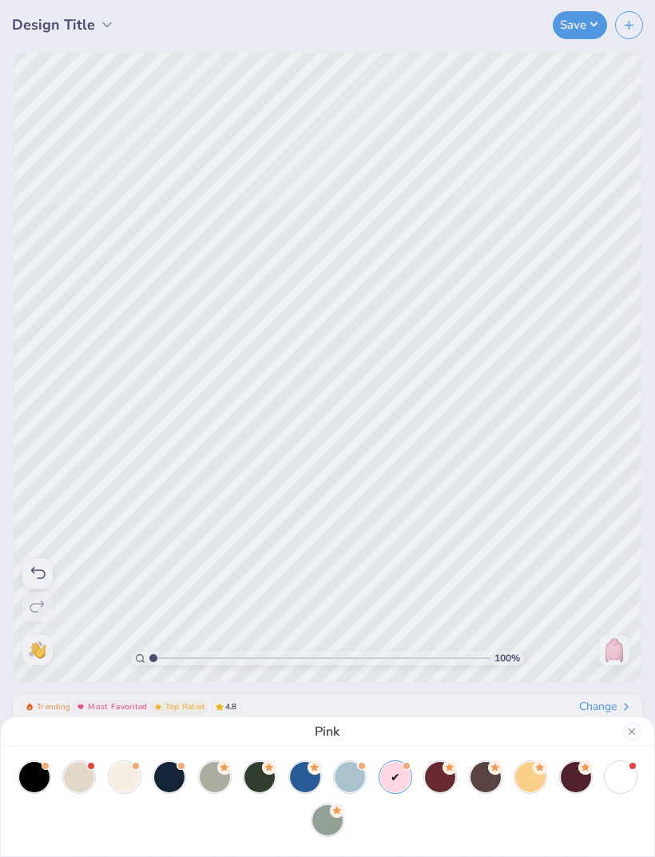
scroll to position [0, 0]
click at [332, 820] on div at bounding box center [327, 820] width 30 height 30
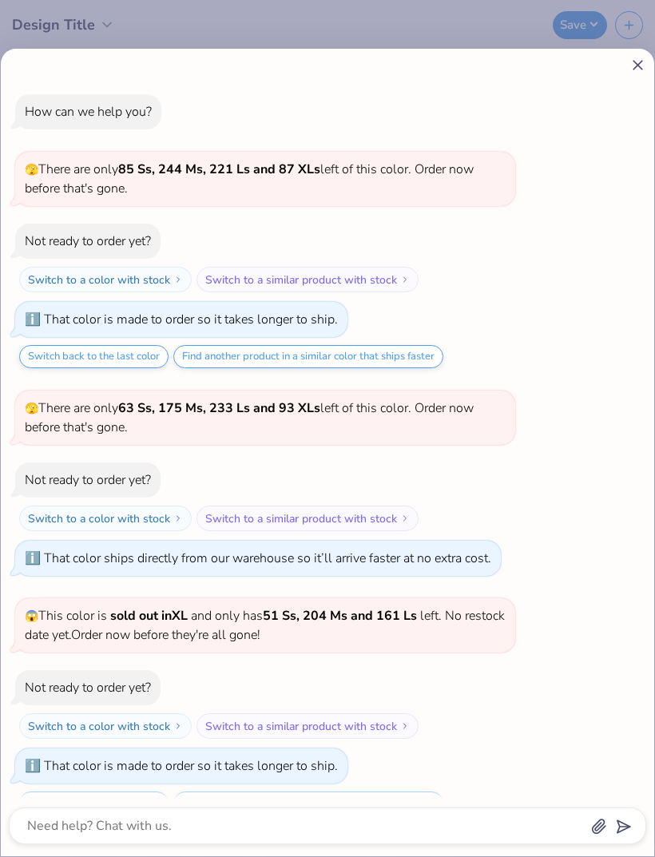
scroll to position [735, 0]
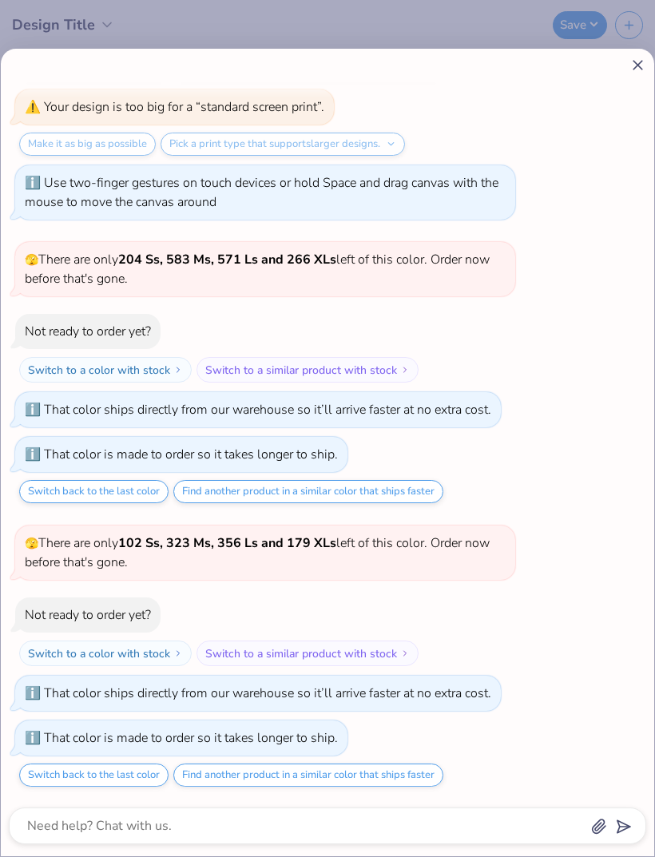
click at [645, 70] on icon at bounding box center [638, 65] width 17 height 17
type textarea "x"
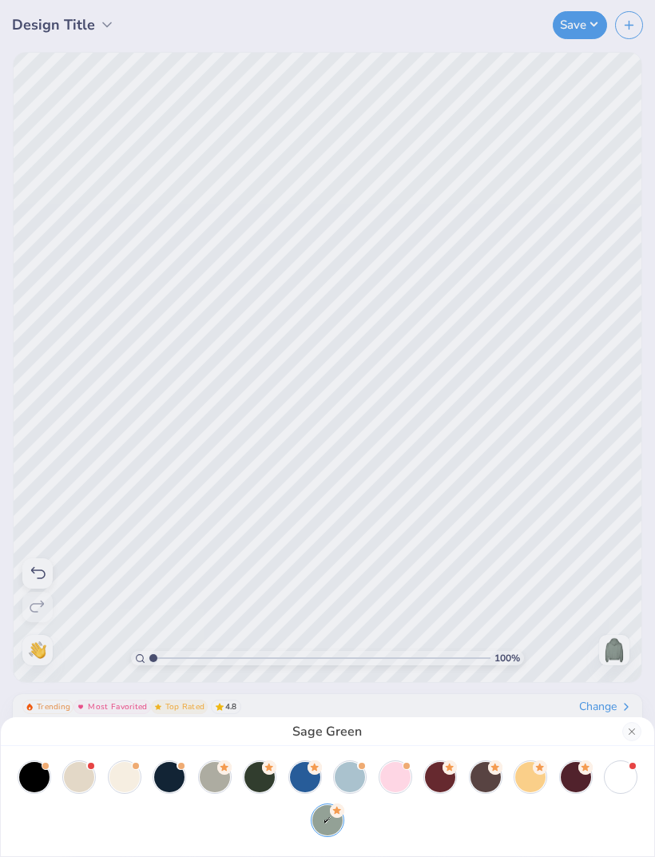
click at [249, 779] on div at bounding box center [260, 777] width 30 height 30
